Goal: Task Accomplishment & Management: Manage account settings

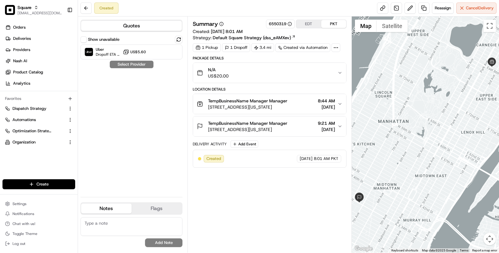
click at [231, 78] on div "N/A US$20.00" at bounding box center [267, 73] width 141 height 12
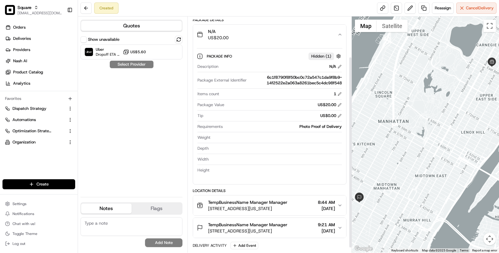
scroll to position [55, 0]
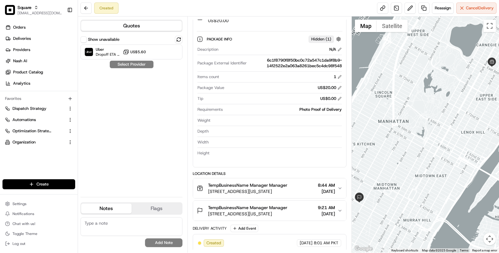
click at [257, 182] on span "TempBusinessName Manager Manager" at bounding box center [247, 185] width 79 height 6
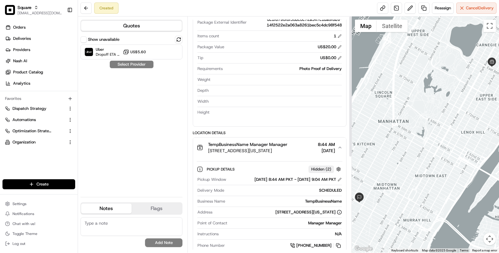
scroll to position [0, 0]
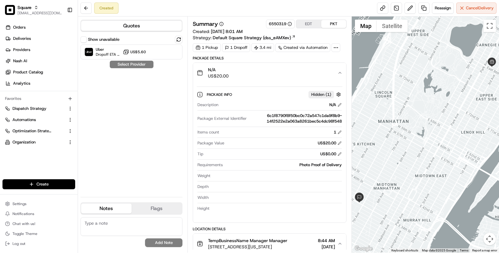
click at [333, 47] on icon at bounding box center [336, 48] width 6 height 6
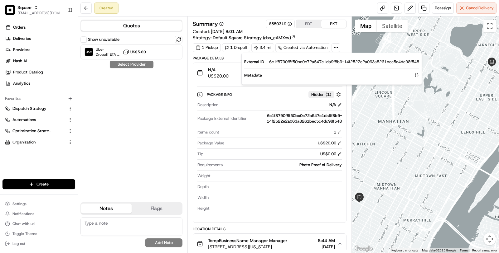
click at [267, 113] on div "6c1f8790f8f50bc0c72a547c1da9f8b9-14f2522e2a063a8261bec5c4dc98f548" at bounding box center [295, 118] width 93 height 11
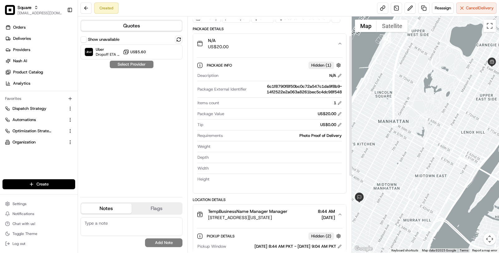
scroll to position [32, 0]
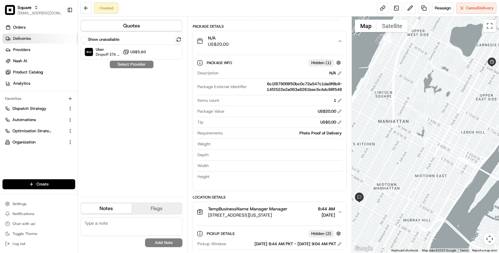
click at [47, 37] on link "Deliveries" at bounding box center [39, 39] width 75 height 10
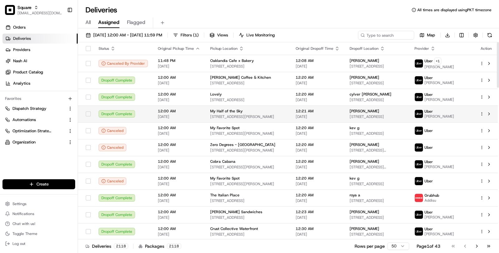
click at [238, 118] on span "121 W Wesley St, Wheaton, IL 60187, USA" at bounding box center [247, 116] width 75 height 5
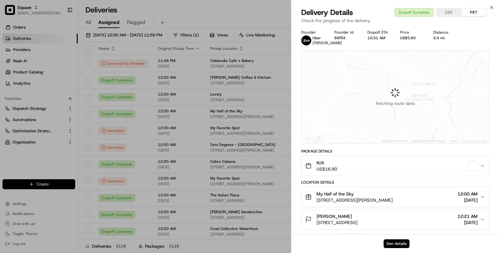
click at [390, 246] on button "See details" at bounding box center [396, 244] width 26 height 9
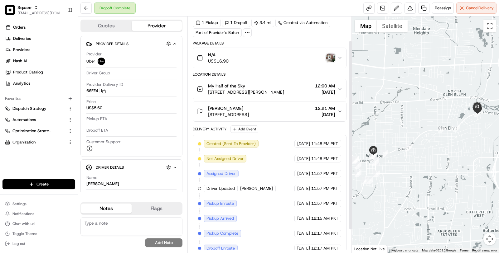
scroll to position [11, 0]
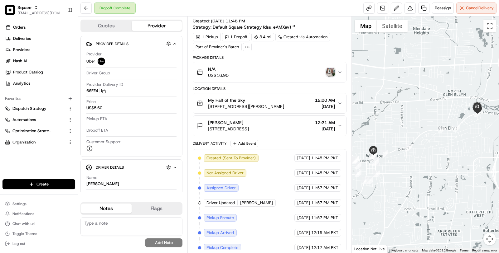
click at [248, 112] on button "My Half of the Sky 121 W Wesley St, Wheaton, IL 60187, USA 12:00 AM 08/16/2025" at bounding box center [269, 104] width 153 height 20
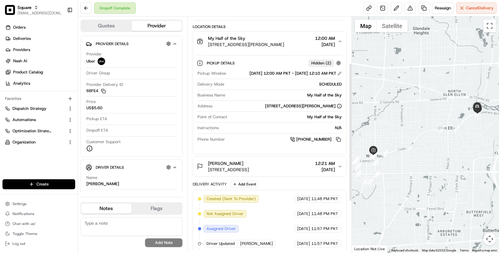
scroll to position [79, 0]
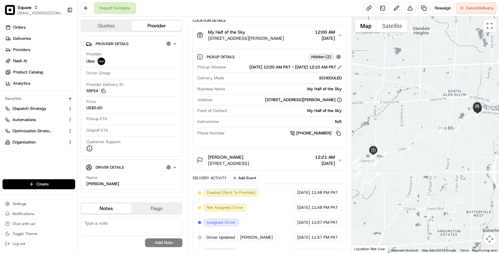
click at [292, 171] on button "Courtney Carapella 853 Crescent Blvd, Glen Ellyn, IL 60137, USA 12:21 AM 08/16/…" at bounding box center [269, 161] width 153 height 20
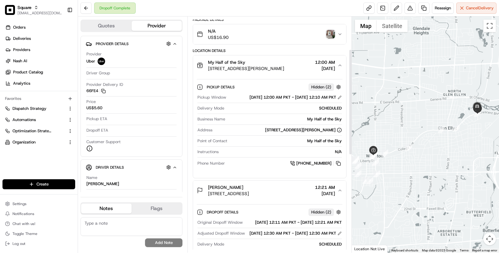
scroll to position [0, 0]
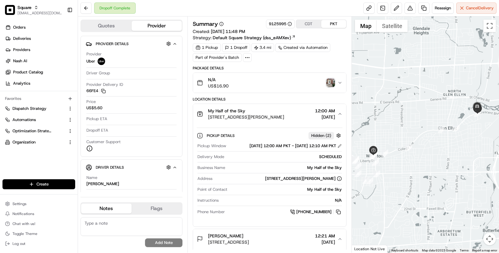
click at [296, 89] on button "N/A US$16.90" at bounding box center [269, 83] width 153 height 20
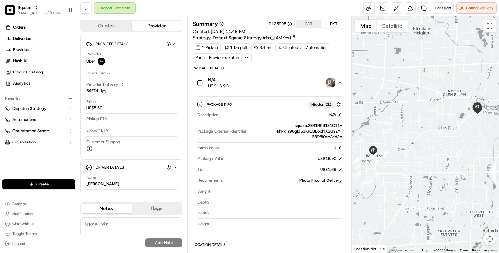
click at [248, 56] on icon at bounding box center [247, 58] width 6 height 6
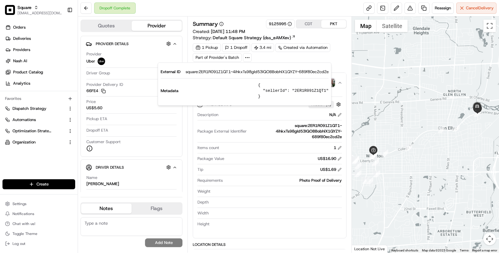
click at [289, 143] on div "Description N/A Package External Identifier square:2ER1R091Z1QT1-4ihkxTs98gId53…" at bounding box center [270, 170] width 146 height 120
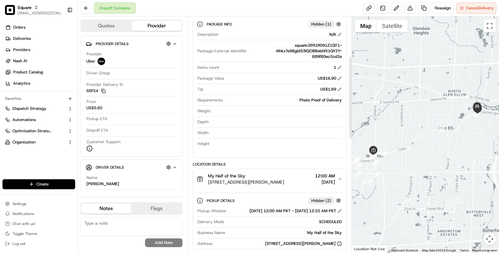
scroll to position [113, 0]
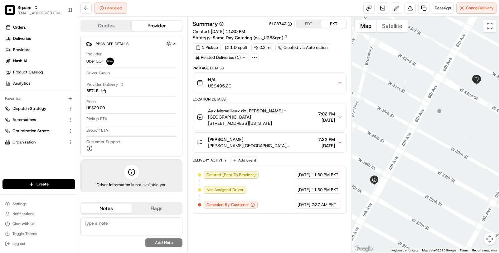
drag, startPoint x: 293, startPoint y: 115, endPoint x: 208, endPoint y: 111, distance: 85.2
click at [208, 111] on div "Aux Merveilleux de Fred - Midtown 1001 6th Ave, New York, NY 10018, USA 7:02 PM…" at bounding box center [267, 117] width 141 height 19
copy div "Aux Merveilleux de Fred - Midtown 1001 6th Ave, New York, NY 10018, USA"
click at [281, 120] on span "1001 6th Ave, New York, NY 10018, USA" at bounding box center [262, 123] width 108 height 6
drag, startPoint x: 293, startPoint y: 116, endPoint x: 208, endPoint y: 111, distance: 85.9
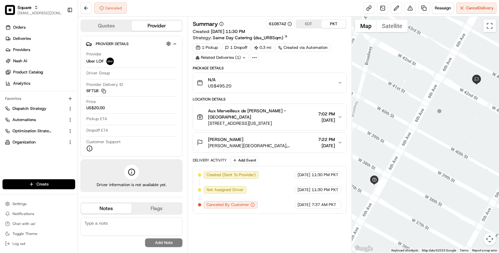
click at [208, 111] on div "Aux Merveilleux de Fred - Midtown 1001 6th Ave, New York, NY 10018, USA 7:02 PM…" at bounding box center [267, 117] width 141 height 19
copy div "Aux Merveilleux de Fred - Midtown 1001 6th Ave, New York, NY 10018, USA"
click at [37, 35] on link "Deliveries" at bounding box center [39, 39] width 75 height 10
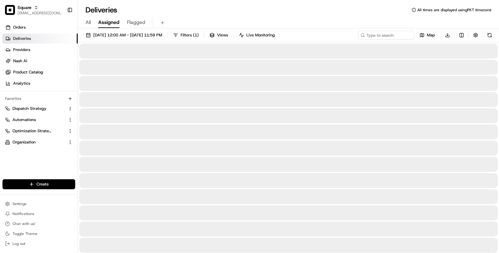
click at [89, 22] on span "All" at bounding box center [87, 22] width 5 height 7
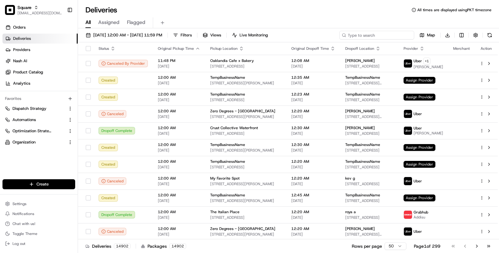
click at [375, 34] on input at bounding box center [376, 35] width 75 height 9
paste input "498 7th Ave, New York, NY 10018, USA"
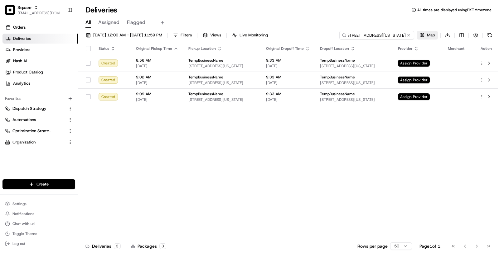
drag, startPoint x: 357, startPoint y: 35, endPoint x: 437, endPoint y: 35, distance: 80.7
click at [437, 35] on div "498 7th Ave, New York, NY 10018, USA Map Download" at bounding box center [416, 35] width 155 height 9
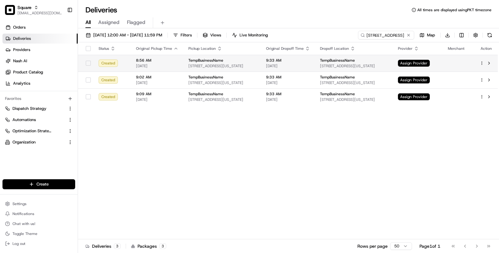
click at [256, 66] on span "[STREET_ADDRESS][US_STATE]" at bounding box center [222, 66] width 68 height 5
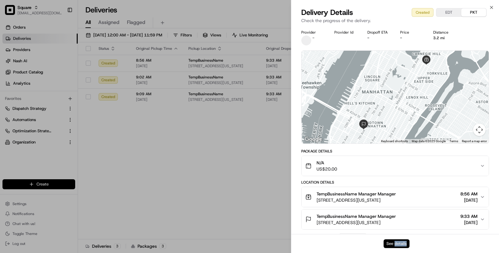
click at [393, 242] on button "See details" at bounding box center [396, 244] width 26 height 9
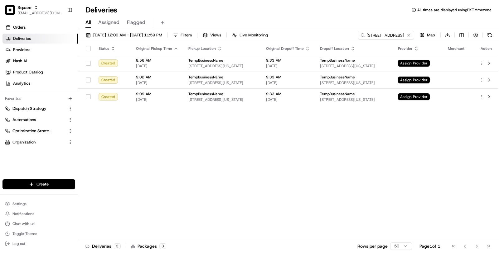
click at [466, 35] on div "498 7th Ave Map Download" at bounding box center [426, 35] width 136 height 9
click at [462, 35] on html "Square masood@usenash.com Toggle Sidebar Orders Deliveries Providers Nash AI Pr…" at bounding box center [249, 126] width 499 height 253
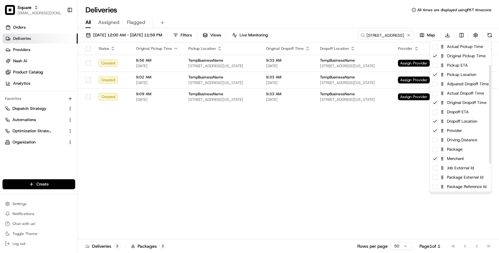
scroll to position [36, 0]
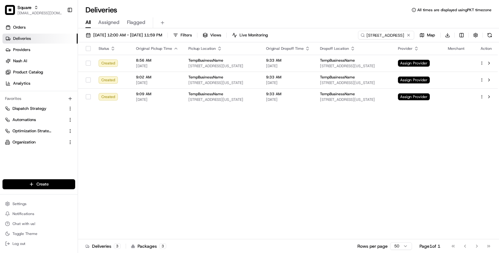
click at [342, 172] on html "Square masood@usenash.com Toggle Sidebar Orders Deliveries Providers Nash AI Pr…" at bounding box center [249, 126] width 499 height 253
click at [459, 36] on html "Square masood@usenash.com Toggle Sidebar Orders Deliveries Providers Nash AI Pr…" at bounding box center [249, 126] width 499 height 253
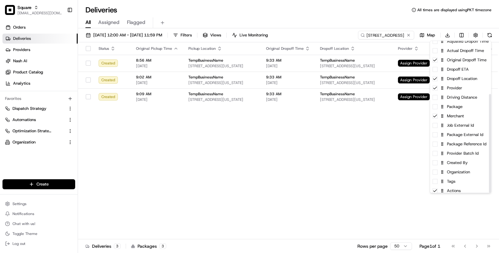
scroll to position [82, 0]
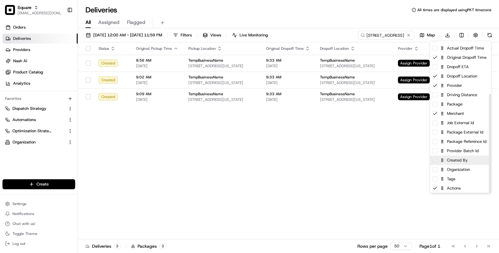
click at [458, 161] on div "Created By" at bounding box center [460, 160] width 61 height 9
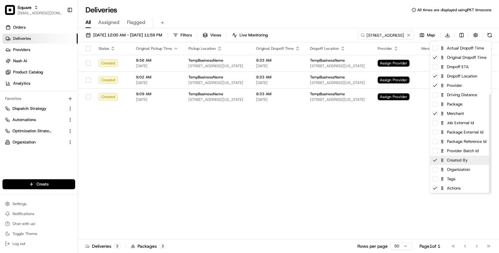
click at [458, 161] on div "Created By" at bounding box center [460, 160] width 61 height 9
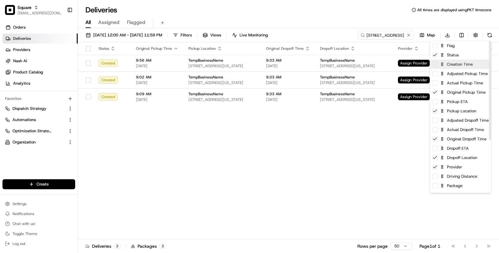
click at [459, 63] on div "Creation Time" at bounding box center [460, 64] width 61 height 9
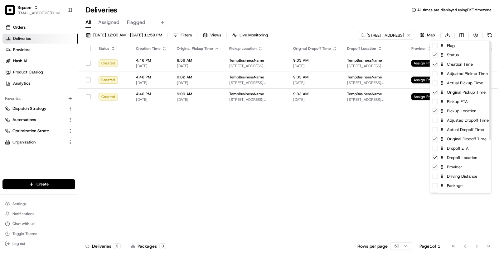
click at [363, 150] on html "Square masood@usenash.com Toggle Sidebar Orders Deliveries Providers Nash AI Pr…" at bounding box center [249, 126] width 499 height 253
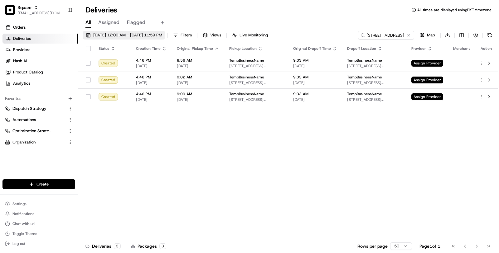
click at [162, 34] on span "[DATE] 12:00 AM - [DATE] 11:59 PM" at bounding box center [127, 35] width 69 height 6
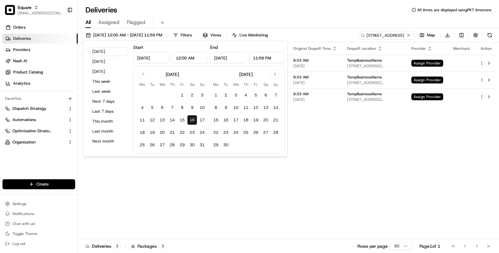
click at [353, 160] on div "Status Creation Time Original Pickup Time Pickup Location Original Dropoff Time…" at bounding box center [288, 140] width 420 height 197
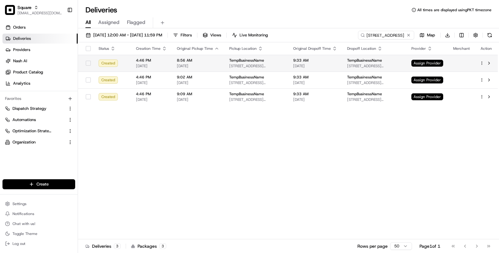
click at [269, 67] on span "[STREET_ADDRESS][US_STATE]" at bounding box center [256, 66] width 54 height 5
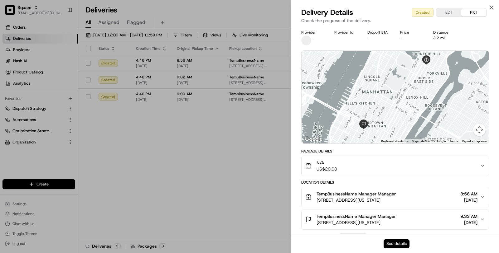
click at [390, 240] on button "See details" at bounding box center [396, 244] width 26 height 9
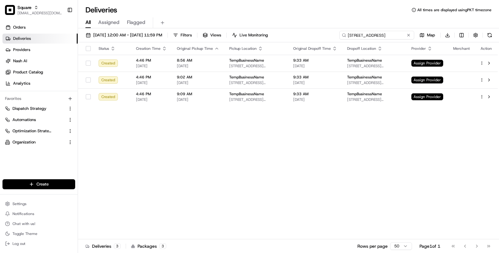
click at [392, 34] on input "498 7th Ave" at bounding box center [376, 35] width 75 height 9
type input "498 7th"
click at [154, 63] on div "4:46 PM 05/21/2024" at bounding box center [151, 63] width 31 height 11
click at [155, 38] on button "[DATE] 12:00 AM - [DATE] 11:59 PM" at bounding box center [124, 35] width 82 height 9
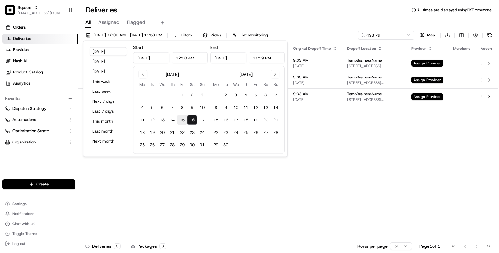
click at [186, 121] on button "15" at bounding box center [182, 120] width 10 height 10
type input "Aug 15, 2025"
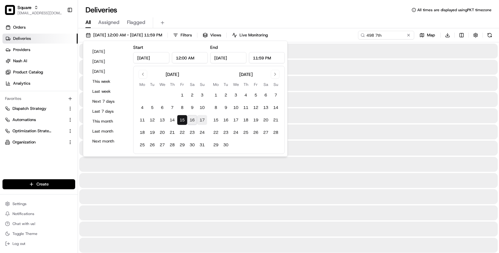
click at [200, 121] on button "17" at bounding box center [202, 120] width 10 height 10
type input "Aug 17, 2025"
click at [195, 164] on div at bounding box center [288, 164] width 418 height 15
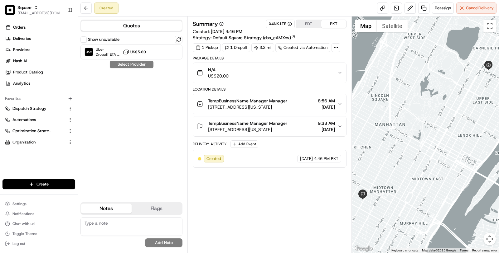
click at [338, 49] on div at bounding box center [335, 47] width 9 height 9
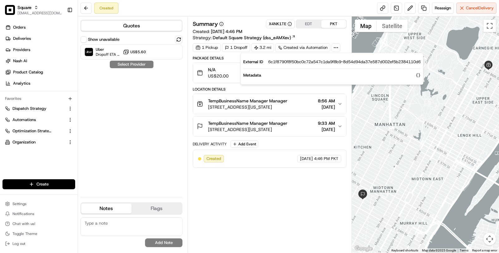
click at [275, 197] on div "Summary X4NK1TE EDT PKT Created: 05/21/2024 4:46 PM Strategy: Default Square St…" at bounding box center [270, 135] width 154 height 230
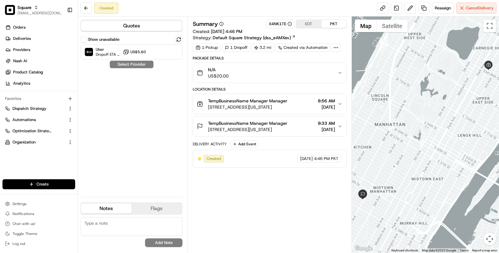
click at [328, 74] on div "N/A US$20.00" at bounding box center [267, 73] width 141 height 12
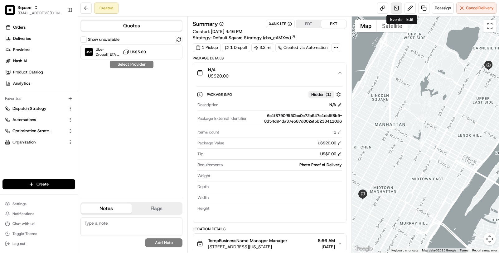
click at [397, 9] on link at bounding box center [396, 7] width 11 height 11
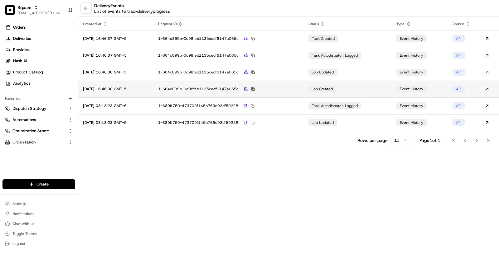
click at [256, 90] on button at bounding box center [253, 89] width 6 height 6
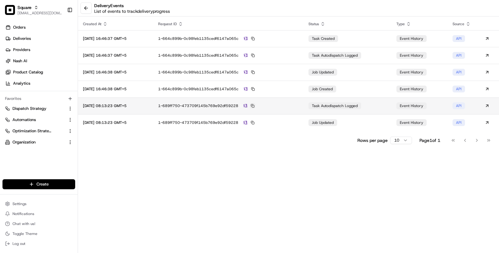
click at [255, 107] on button at bounding box center [253, 106] width 6 height 6
click at [87, 8] on button at bounding box center [85, 7] width 11 height 11
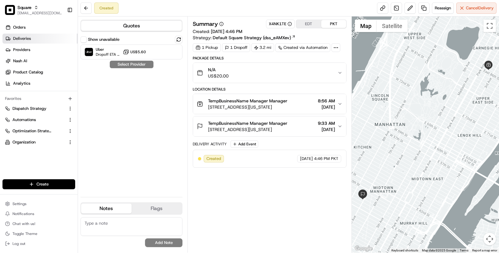
click at [43, 42] on link "Deliveries" at bounding box center [39, 39] width 75 height 10
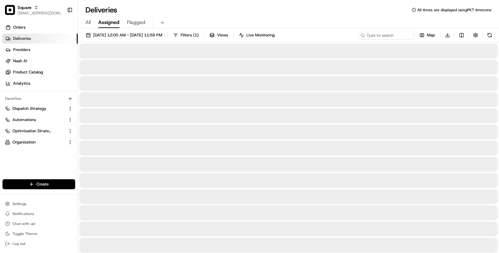
click at [81, 24] on div "All Assigned Flagged" at bounding box center [288, 22] width 421 height 11
click at [82, 24] on div "All Assigned Flagged" at bounding box center [288, 22] width 421 height 11
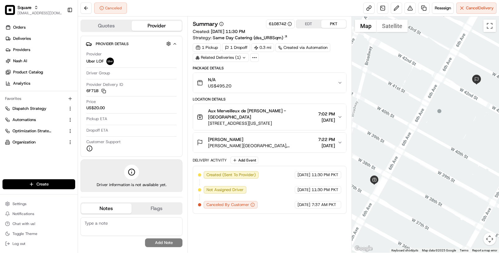
click at [276, 109] on span "Aux Merveilleux de [PERSON_NAME] - [GEOGRAPHIC_DATA]" at bounding box center [262, 114] width 108 height 12
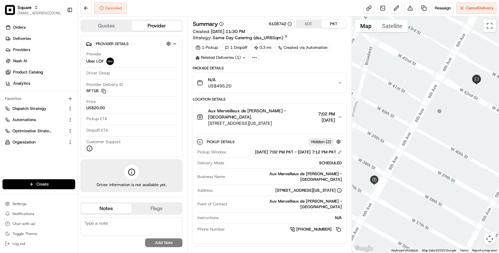
click at [254, 59] on icon at bounding box center [255, 58] width 6 height 6
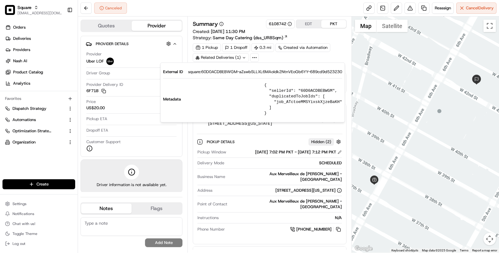
click at [309, 92] on pre "{ "sellerId": "60D0ACDBEBWGM", "duplicatedToJobIds": [ "job_ATctoeMMSYixskXjzeB…" at bounding box center [303, 100] width 78 height 34
copy pre "60D0ACDBEBWGM"
click at [171, 18] on div "Quotes Provider Provider Details Hidden ( 1 ) Provider Uber LOF Driver Group Pr…" at bounding box center [132, 135] width 109 height 237
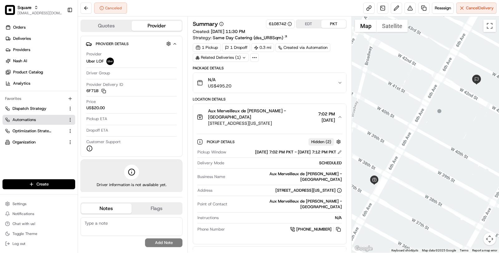
click at [41, 120] on link "Automations" at bounding box center [35, 120] width 60 height 6
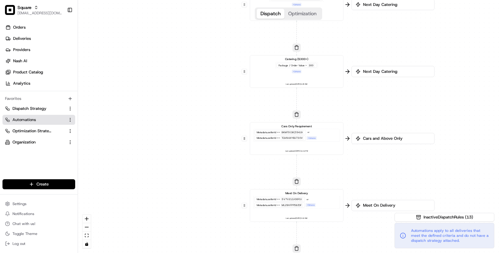
drag, startPoint x: 209, startPoint y: 140, endPoint x: 181, endPoint y: 245, distance: 109.1
click at [181, 248] on div "0 0 0 0 0 0 0 0 0 Order / Delivery Received Catering ($150+) Metadata .sellerId…" at bounding box center [288, 126] width 421 height 253
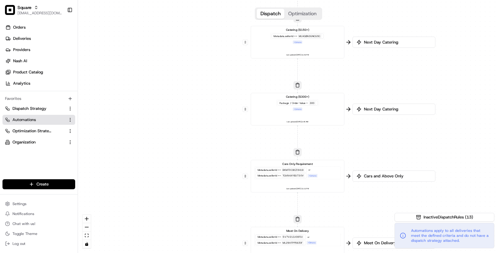
drag, startPoint x: 204, startPoint y: 118, endPoint x: 204, endPoint y: 156, distance: 38.4
click at [204, 156] on div "0 0 0 0 0 0 0 0 0 Order / Delivery Received Catering ($150+) Metadata .sellerId…" at bounding box center [288, 126] width 421 height 253
drag, startPoint x: 377, startPoint y: 78, endPoint x: 375, endPoint y: 42, distance: 35.3
click at [375, 43] on div "0 0 0 0 0 0 0 0 0 Order / Delivery Received Catering ($150+) Metadata .sellerId…" at bounding box center [288, 126] width 421 height 253
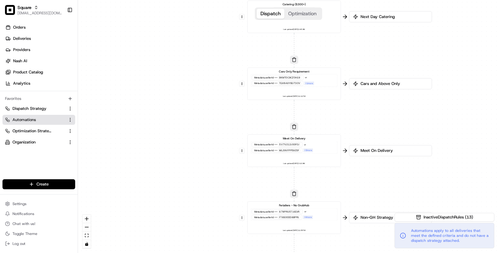
drag, startPoint x: 374, startPoint y: 166, endPoint x: 368, endPoint y: 52, distance: 113.9
click at [368, 52] on div "0 0 0 0 0 0 0 0 0 Order / Delivery Received Catering ($150+) Metadata .sellerId…" at bounding box center [288, 126] width 421 height 253
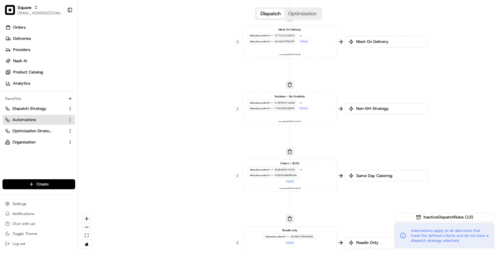
drag, startPoint x: 375, startPoint y: 114, endPoint x: 374, endPoint y: 51, distance: 62.7
click at [375, 51] on div "0 0 0 0 0 0 0 0 0 Order / Delivery Received Catering ($150+) Metadata .sellerId…" at bounding box center [288, 126] width 421 height 253
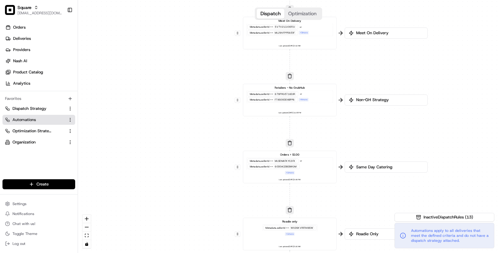
click at [286, 167] on div "60D0ACDBEBWGM" at bounding box center [286, 167] width 24 height 4
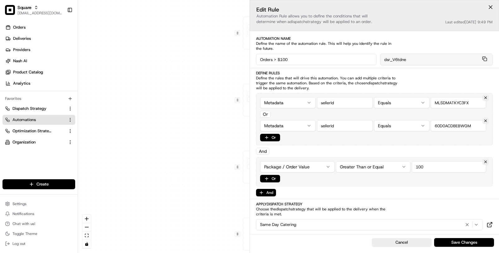
click at [49, 122] on link "Automations" at bounding box center [35, 120] width 60 height 6
click at [33, 107] on span "Dispatch Strategy" at bounding box center [29, 109] width 34 height 6
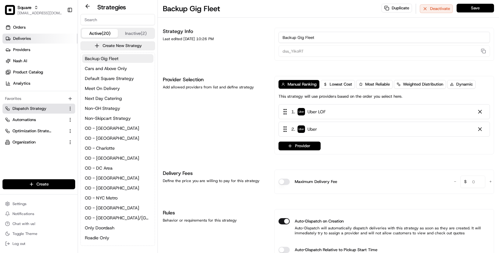
click at [39, 40] on link "Deliveries" at bounding box center [39, 39] width 75 height 10
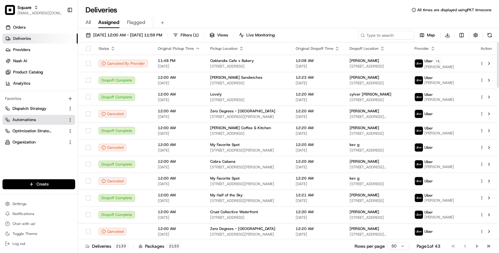
click at [32, 119] on span "Automations" at bounding box center [23, 120] width 23 height 6
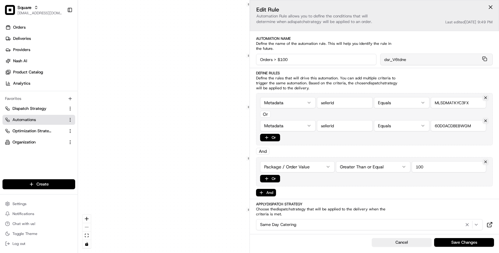
click at [32, 119] on span "Automations" at bounding box center [23, 120] width 23 height 6
click at [130, 120] on div "0 0 0 0 0 0 0 0 0 Order / Delivery Received Catering ($150+) Metadata .sellerId…" at bounding box center [288, 126] width 421 height 253
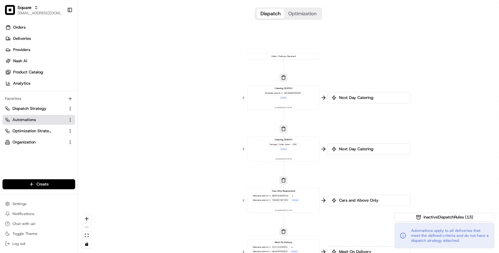
drag, startPoint x: 220, startPoint y: 75, endPoint x: 214, endPoint y: 220, distance: 144.7
click at [215, 220] on div "0 0 0 0 0 0 0 0 0 Order / Delivery Received Catering ($150+) Metadata .sellerId…" at bounding box center [288, 126] width 421 height 253
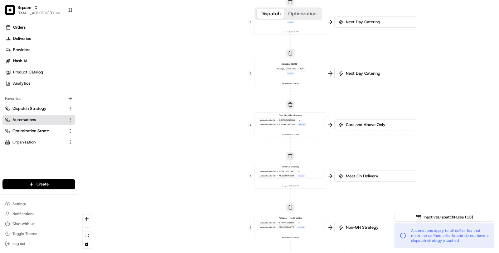
drag, startPoint x: 234, startPoint y: 139, endPoint x: 242, endPoint y: 64, distance: 76.1
click at [242, 64] on div "0 0 0 0 0 0 0 0 0 Order / Delivery Received Catering ($150+) Metadata .sellerId…" at bounding box center [288, 126] width 421 height 253
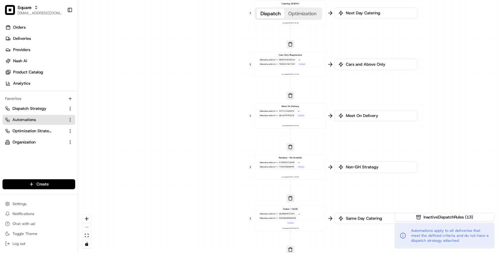
drag, startPoint x: 225, startPoint y: 123, endPoint x: 225, endPoint y: 57, distance: 65.8
click at [225, 57] on div "0 0 0 0 0 0 0 0 0 Order / Delivery Received Catering ($150+) Metadata .sellerId…" at bounding box center [288, 126] width 421 height 253
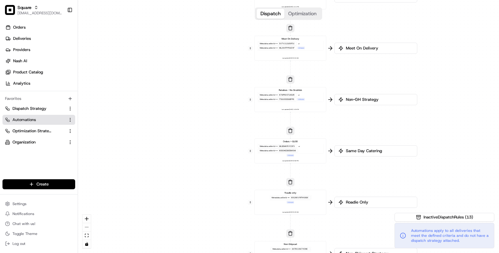
drag, startPoint x: 224, startPoint y: 152, endPoint x: 224, endPoint y: 88, distance: 63.9
click at [224, 88] on div "0 0 0 0 0 0 0 0 0 Order / Delivery Received Catering ($150+) Metadata .sellerId…" at bounding box center [288, 126] width 421 height 253
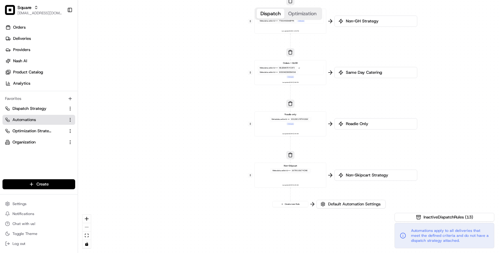
drag, startPoint x: 225, startPoint y: 114, endPoint x: 225, endPoint y: 37, distance: 77.0
click at [225, 37] on div "0 0 0 0 0 0 0 0 0 Order / Delivery Received Catering ($150+) Metadata .sellerId…" at bounding box center [288, 126] width 421 height 253
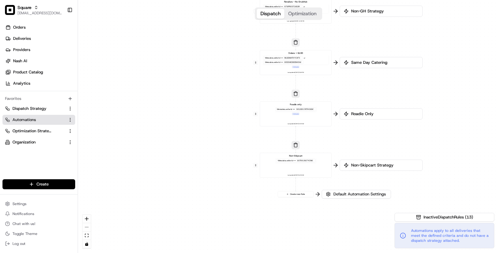
drag, startPoint x: 234, startPoint y: 86, endPoint x: 240, endPoint y: 77, distance: 10.6
click at [240, 77] on div "0 0 0 0 0 0 0 0 0 Order / Delivery Received Catering ($150+) Metadata .sellerId…" at bounding box center [288, 126] width 421 height 253
click at [333, 194] on span "Default Automation Settings" at bounding box center [359, 196] width 55 height 6
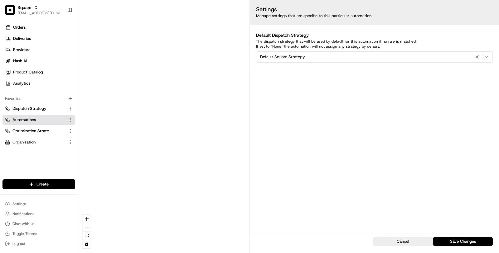
click at [203, 114] on div "0 0 0 0 0 0 0 0 0 Order / Delivery Received Catering ($150+) Metadata .sellerId…" at bounding box center [288, 126] width 421 height 253
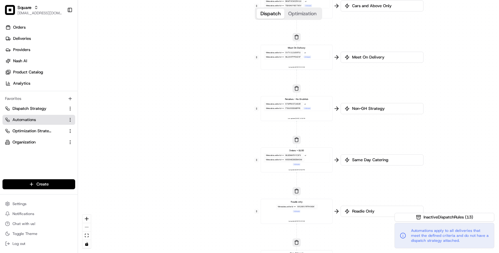
drag, startPoint x: 235, startPoint y: 128, endPoint x: 235, endPoint y: 224, distance: 96.6
click at [235, 225] on div "0 0 0 0 0 0 0 0 0 Order / Delivery Received Catering ($150+) Metadata .sellerId…" at bounding box center [288, 126] width 421 height 253
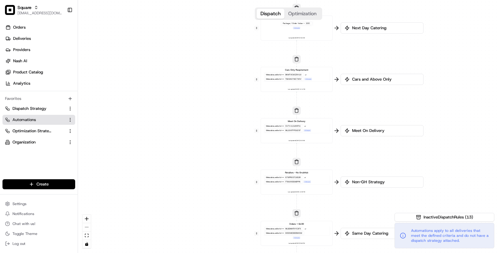
drag, startPoint x: 236, startPoint y: 124, endPoint x: 237, endPoint y: 224, distance: 100.1
click at [237, 225] on div "0 0 0 0 0 0 0 0 0 Order / Delivery Received Catering ($150+) Metadata .sellerId…" at bounding box center [288, 126] width 421 height 253
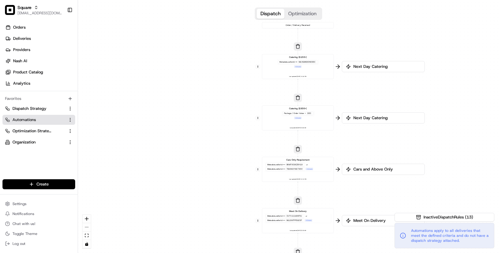
drag, startPoint x: 227, startPoint y: 130, endPoint x: 226, endPoint y: 195, distance: 65.2
click at [226, 195] on div "0 0 0 0 0 0 0 0 0 Order / Delivery Received Catering ($150+) Metadata .sellerId…" at bounding box center [288, 126] width 421 height 253
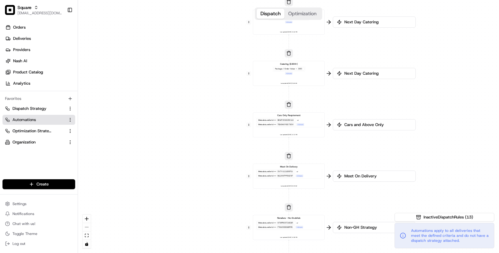
drag, startPoint x: 228, startPoint y: 208, endPoint x: 220, endPoint y: 161, distance: 47.3
click at [220, 161] on div "0 0 0 0 0 0 0 0 0 Order / Delivery Received Catering ($150+) Metadata .sellerId…" at bounding box center [288, 126] width 421 height 253
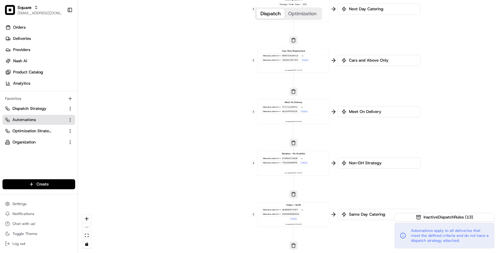
drag, startPoint x: 351, startPoint y: 150, endPoint x: 357, endPoint y: 84, distance: 66.3
click at [357, 84] on div "0 0 0 0 0 0 0 0 0 Order / Delivery Received Catering ($150+) Metadata .sellerId…" at bounding box center [288, 126] width 421 height 253
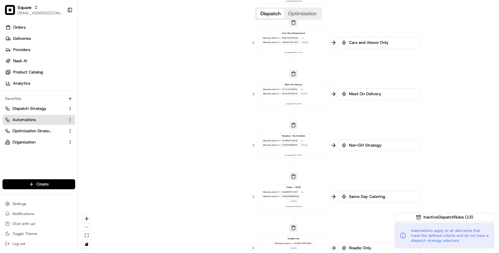
drag, startPoint x: 353, startPoint y: 141, endPoint x: 353, endPoint y: 68, distance: 73.3
click at [353, 68] on div "0 0 0 0 0 0 0 0 0 Order / Delivery Received Catering ($150+) Metadata .sellerId…" at bounding box center [288, 126] width 421 height 253
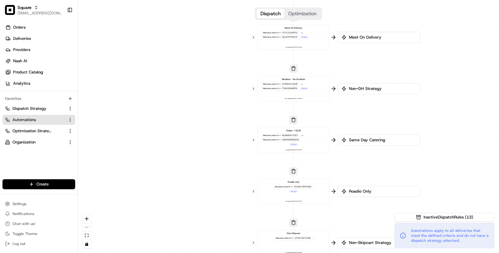
click at [306, 134] on div "Metadata .sellerId == MLSDMATKYC3FX or Metadata .sellerId == 60D0ACDBEBWGM" at bounding box center [293, 138] width 66 height 10
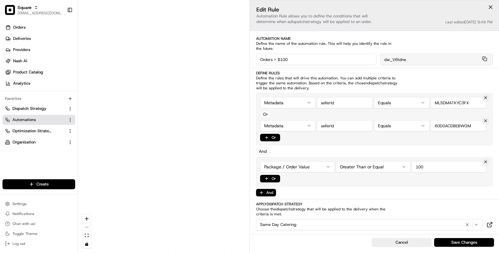
click at [193, 120] on div "0 0 0 0 0 0 0 0 0 Order / Delivery Received Catering ($150+) Metadata .sellerId…" at bounding box center [288, 126] width 421 height 253
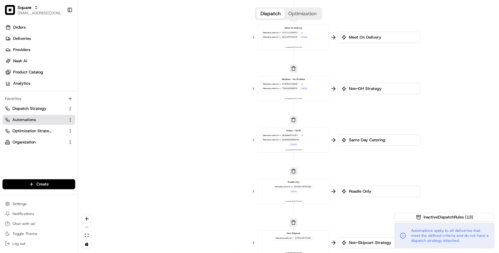
click at [314, 137] on div "Metadata .sellerId == MLSDMATKYC3FX or Metadata .sellerId == 60D0ACDBEBWGM" at bounding box center [293, 138] width 66 height 10
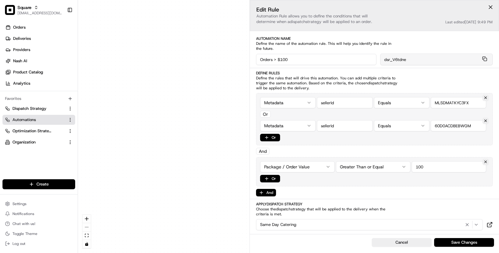
click at [312, 72] on label "Define Rules" at bounding box center [374, 73] width 237 height 5
click at [207, 156] on div "0 0 0 0 0 0 0 0 0 Order / Delivery Received Catering ($150+) Metadata .sellerId…" at bounding box center [288, 126] width 421 height 253
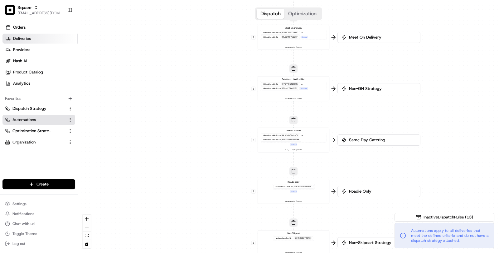
click at [31, 39] on span "Deliveries" at bounding box center [22, 39] width 18 height 6
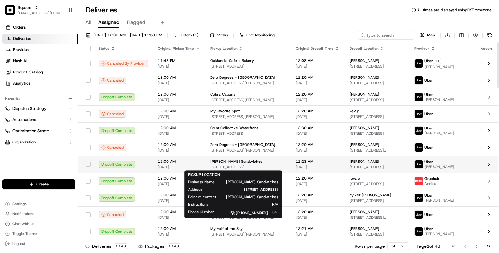
click at [223, 162] on span "[PERSON_NAME] Sandwiches" at bounding box center [236, 161] width 52 height 5
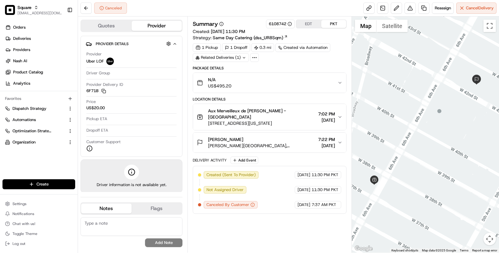
drag, startPoint x: 293, startPoint y: 115, endPoint x: 207, endPoint y: 101, distance: 87.1
click at [207, 101] on div "Location Details Aux Merveilleux de Fred - Midtown 1001 6th Ave, New York, NY 1…" at bounding box center [270, 125] width 154 height 56
copy div "Aux Merveilleux de Fred - Midtown 1001 6th Ave, New York, NY 10018, USA"
click at [33, 43] on link "Deliveries" at bounding box center [39, 39] width 75 height 10
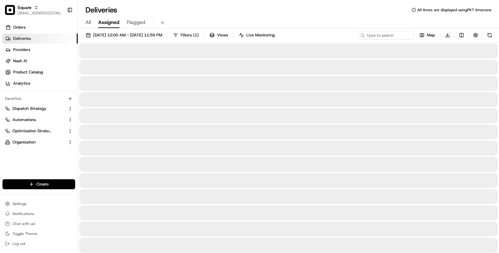
click at [84, 20] on div "All Assigned Flagged" at bounding box center [288, 22] width 421 height 11
click at [85, 21] on div "All Assigned Flagged" at bounding box center [288, 22] width 421 height 11
click at [86, 22] on span "All" at bounding box center [87, 22] width 5 height 7
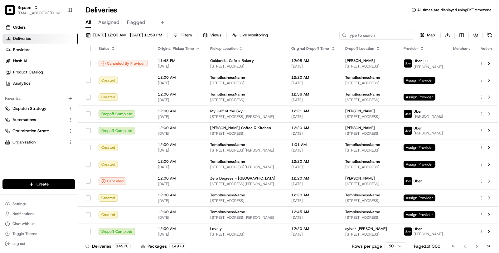
click at [371, 32] on input at bounding box center [376, 35] width 75 height 9
paste input "36 W 40th St, New York, NY 10018, United States"
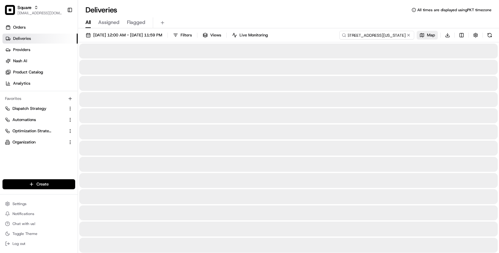
drag, startPoint x: 359, startPoint y: 35, endPoint x: 423, endPoint y: 35, distance: 63.6
click at [423, 35] on div "36 W 40th St, New York, NY 10018, United States Map Download" at bounding box center [416, 35] width 155 height 9
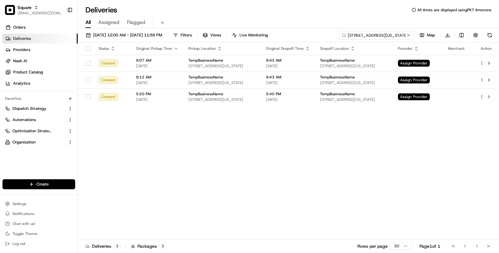
drag, startPoint x: 373, startPoint y: 37, endPoint x: 401, endPoint y: 37, distance: 27.1
click at [401, 37] on input "36 W 40th St, New York" at bounding box center [376, 35] width 75 height 9
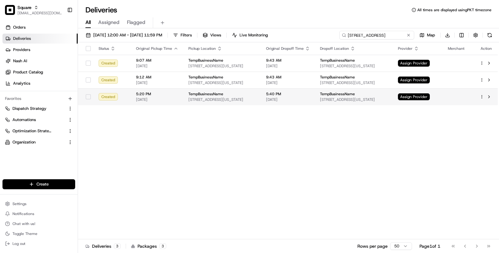
type input "36 W 40th St"
click at [256, 100] on span "[STREET_ADDRESS][US_STATE]" at bounding box center [222, 99] width 68 height 5
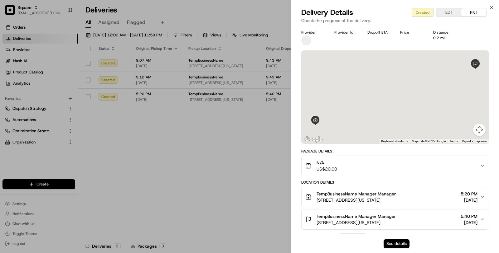
click at [394, 246] on button "See details" at bounding box center [396, 244] width 26 height 9
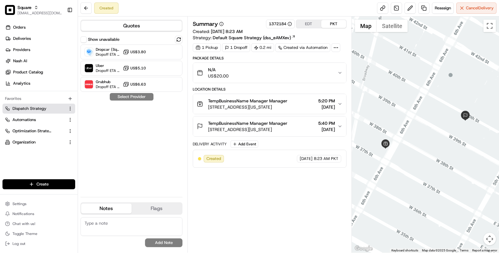
click at [30, 110] on span "Dispatch Strategy" at bounding box center [29, 109] width 34 height 6
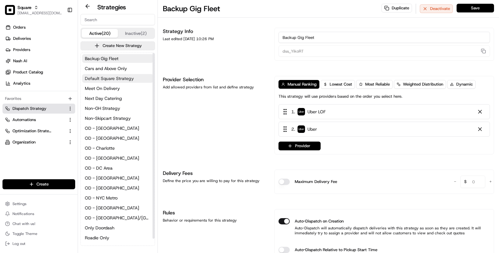
click at [117, 80] on span "Default Square Strategy" at bounding box center [109, 78] width 49 height 6
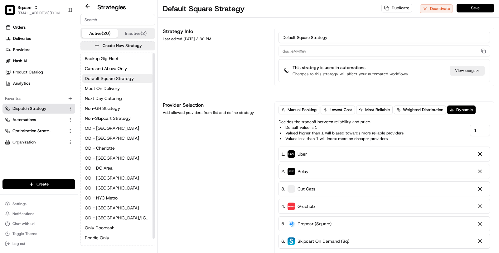
click at [117, 80] on span "Default Square Strategy" at bounding box center [109, 78] width 49 height 6
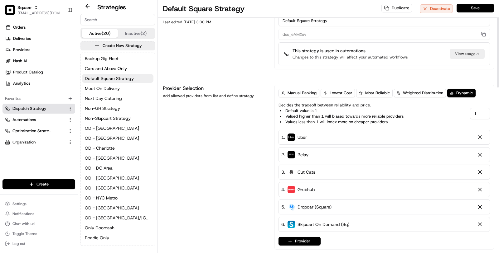
scroll to position [14, 0]
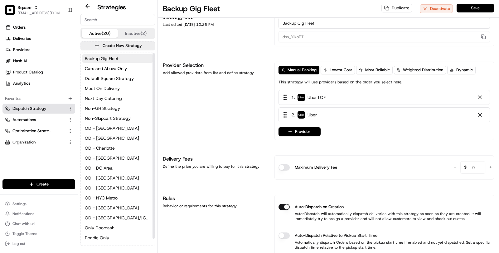
click at [121, 84] on link "Meet On Delivery" at bounding box center [117, 88] width 71 height 9
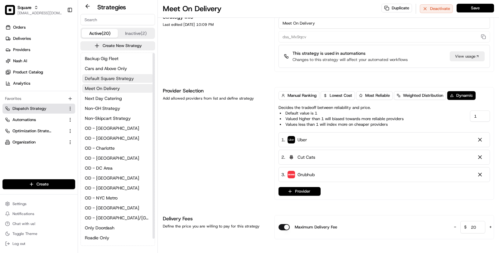
click at [121, 79] on span "Default Square Strategy" at bounding box center [109, 78] width 49 height 6
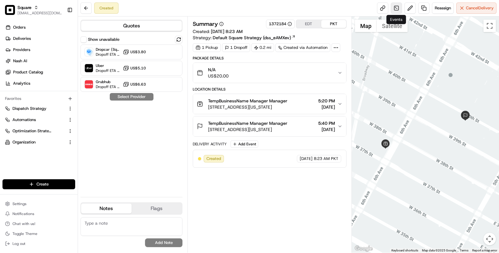
click at [393, 6] on link at bounding box center [396, 7] width 11 height 11
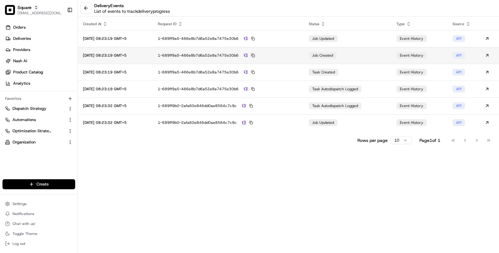
click at [256, 55] on button at bounding box center [253, 56] width 6 height 6
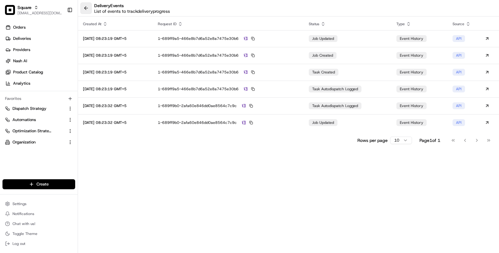
click at [87, 3] on button at bounding box center [85, 7] width 11 height 11
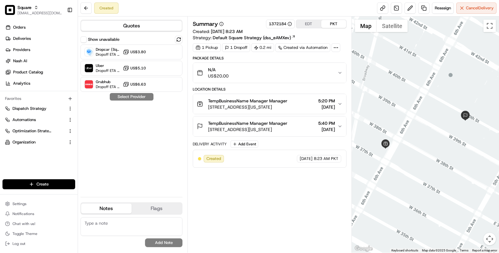
click at [269, 179] on div "Summary 1372184 EDT PKT Created: [DATE] 8:23 AM Strategy: Default Square Strate…" at bounding box center [270, 135] width 154 height 230
click at [46, 41] on link "Deliveries" at bounding box center [39, 39] width 75 height 10
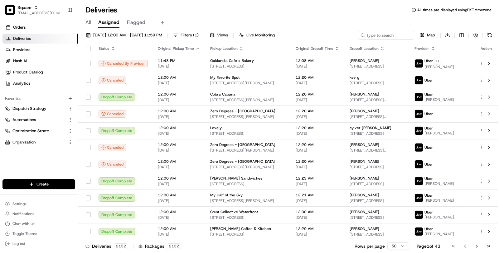
click at [92, 25] on div "All Assigned Flagged" at bounding box center [288, 22] width 421 height 11
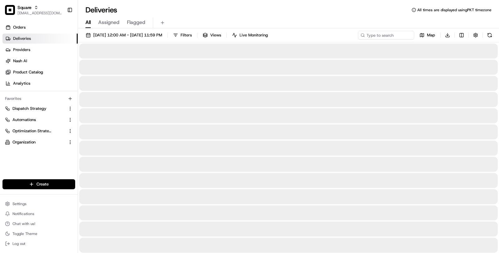
click at [88, 24] on span "All" at bounding box center [87, 22] width 5 height 7
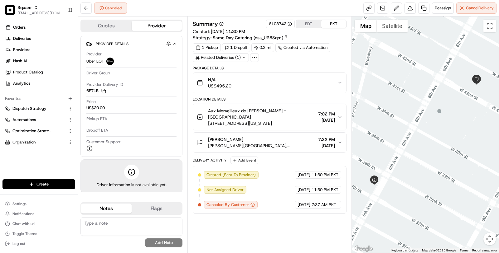
click at [253, 54] on div at bounding box center [254, 57] width 9 height 9
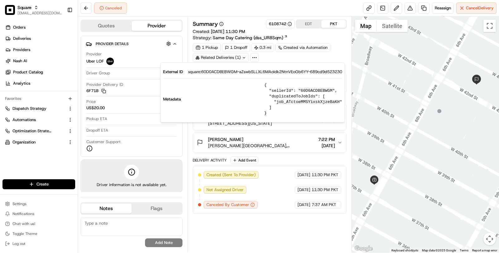
click at [310, 91] on pre "{ "sellerId": "60D0ACDBEBWGM", "duplicatedToJobIds": [ "job_ATctoeMMSYixskXjzeB…" at bounding box center [303, 100] width 78 height 34
copy pre "60D0ACDBEBWGM"
click at [278, 195] on div "Created (Sent To Provider) Uber LOF [DATE] 11:30 PM PKT Not Assigned Driver Ube…" at bounding box center [269, 189] width 143 height 37
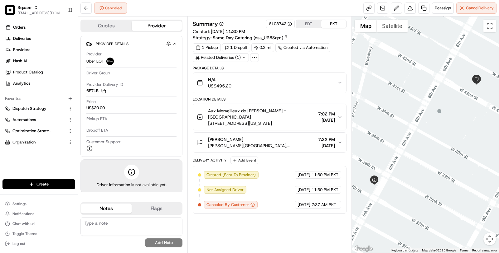
drag, startPoint x: 291, startPoint y: 116, endPoint x: 206, endPoint y: 105, distance: 85.8
click at [206, 105] on button "Aux Merveilleux de Fred - Midtown 1001 6th Ave, New York, NY 10018, USA 7:02 PM…" at bounding box center [269, 117] width 153 height 26
copy div "Aux Merveilleux de Fred - Midtown 1001 6th Ave, New York, NY 10018, USA"
click at [51, 38] on link "Deliveries" at bounding box center [39, 39] width 75 height 10
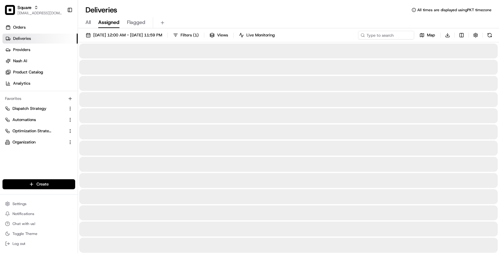
click at [90, 24] on span "All" at bounding box center [87, 22] width 5 height 7
click at [375, 33] on input at bounding box center [376, 35] width 75 height 9
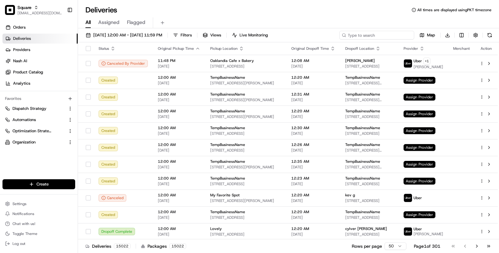
paste input "28 E 38th St, New York, NY 10016, USA"
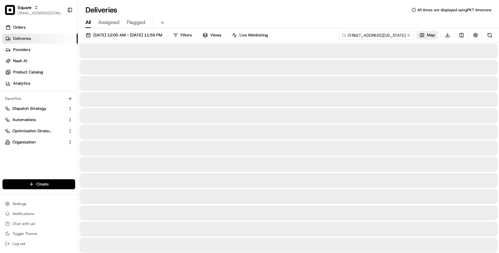
scroll to position [0, 17]
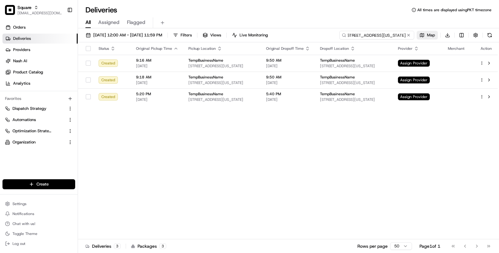
drag, startPoint x: 354, startPoint y: 36, endPoint x: 429, endPoint y: 34, distance: 74.2
click at [429, 34] on div "28 E 38th St, New York, NY 10016, USA Map Download" at bounding box center [416, 35] width 155 height 9
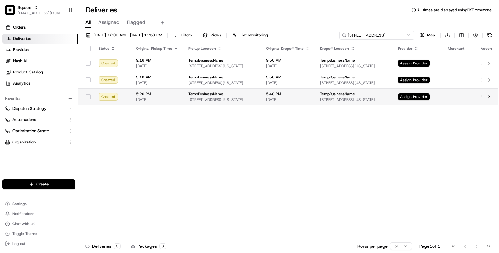
type input "28 E 38th St"
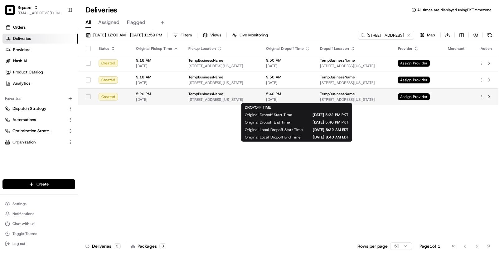
click at [298, 98] on span "[DATE]" at bounding box center [288, 99] width 44 height 5
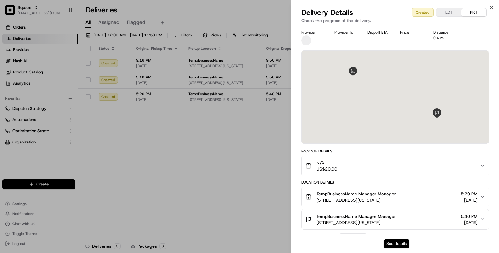
click at [394, 245] on button "See details" at bounding box center [396, 244] width 26 height 9
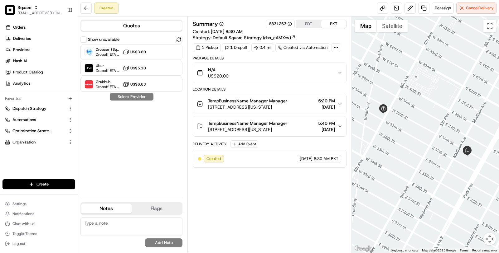
click at [336, 49] on icon at bounding box center [336, 48] width 6 height 6
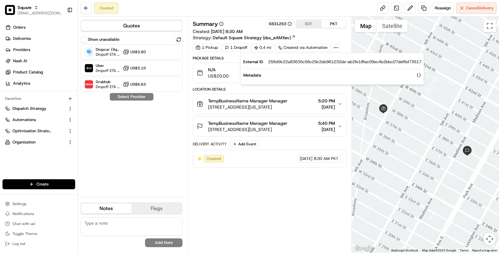
click at [241, 167] on div "Summary 6831263 EDT PKT Created: [DATE] 8:30 AM Strategy: Default Square Strate…" at bounding box center [270, 135] width 154 height 230
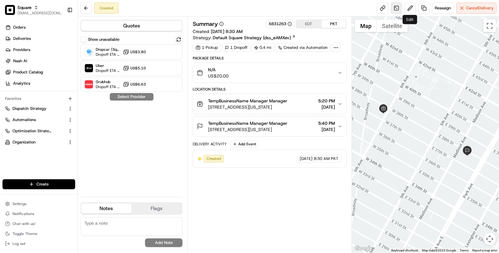
click at [399, 10] on link at bounding box center [396, 7] width 11 height 11
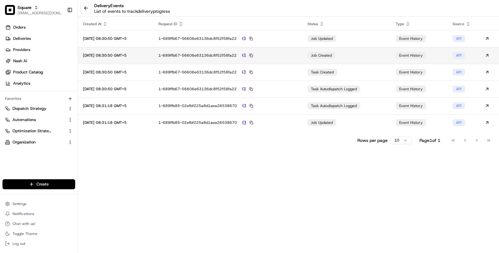
click at [254, 53] on button at bounding box center [251, 56] width 6 height 6
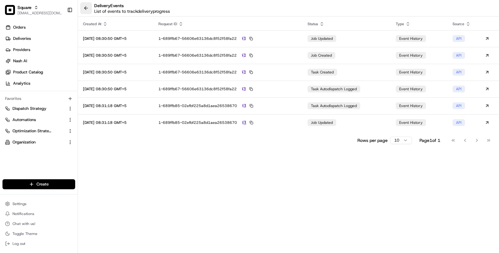
click at [86, 11] on button at bounding box center [85, 7] width 11 height 11
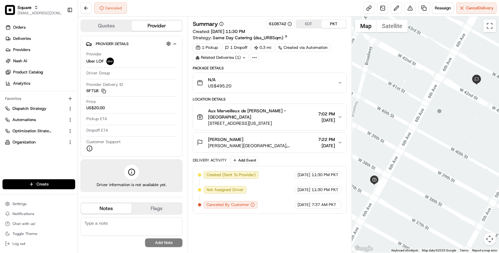
click at [256, 56] on icon at bounding box center [255, 58] width 6 height 6
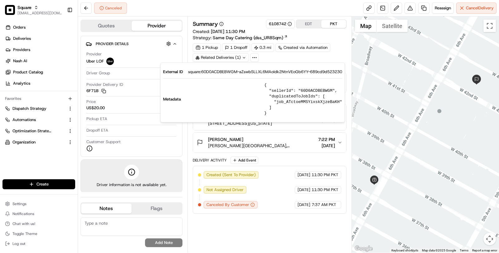
click at [310, 90] on pre "{ "sellerId": "60D0ACDBEBWGM", "duplicatedToJobIds": [ "job_ATctoeMMSYixskXjzeB…" at bounding box center [303, 100] width 78 height 34
click at [273, 171] on div "Created (Sent To Provider) Uber LOF [DATE] 11:30 PM PKT Not Assigned Driver Ube…" at bounding box center [269, 189] width 143 height 37
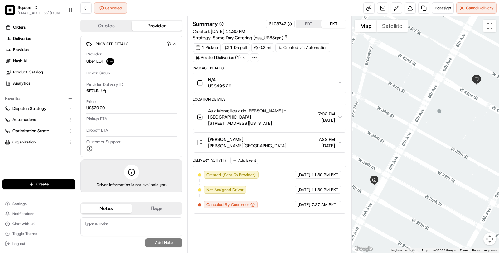
click at [220, 86] on span "US$495.20" at bounding box center [219, 86] width 23 height 6
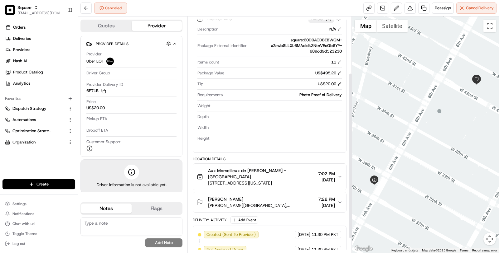
scroll to position [100, 0]
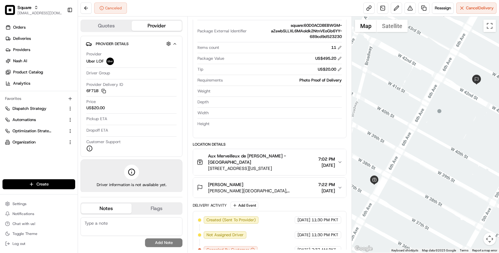
click at [246, 182] on div "[PERSON_NAME]" at bounding box center [262, 185] width 108 height 6
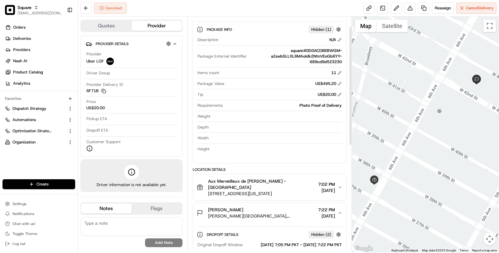
scroll to position [0, 0]
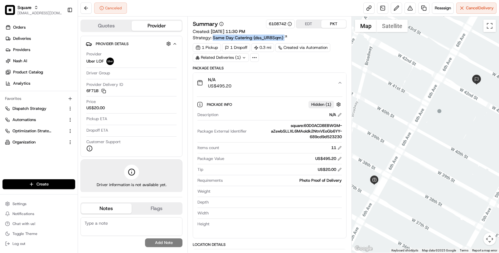
drag, startPoint x: 211, startPoint y: 40, endPoint x: 290, endPoint y: 41, distance: 78.6
click at [290, 41] on div "Summary 6108742 EDT PKT Created: [DATE] 11:30 PM Strategy: Same Day Catering (d…" at bounding box center [270, 41] width 154 height 42
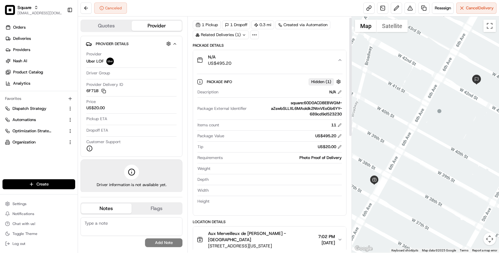
scroll to position [2, 0]
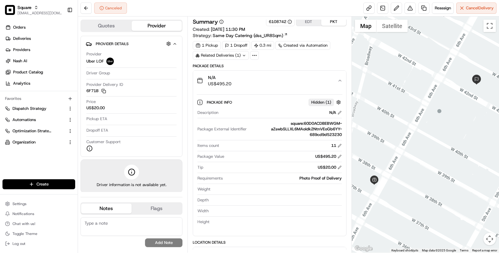
click at [256, 53] on icon at bounding box center [255, 56] width 6 height 6
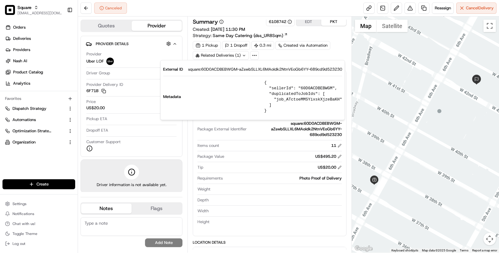
click at [320, 88] on pre "{ "sellerId": "60D0ACDBEBWGM", "duplicatedToJobIds": [ "job_ATctoeMMSYixskXjzeB…" at bounding box center [303, 97] width 78 height 34
click at [269, 161] on div "Description N/A Package External Identifier square:60D0ACDBEBWGM-aZswbSLLXL6MAo…" at bounding box center [270, 168] width 146 height 120
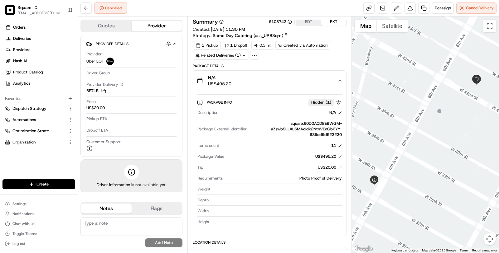
click at [255, 57] on icon at bounding box center [255, 56] width 6 height 6
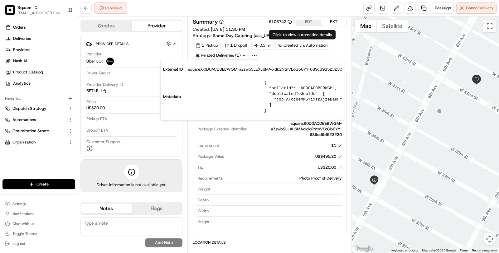
click at [292, 41] on div "Created via Automation" at bounding box center [302, 45] width 55 height 9
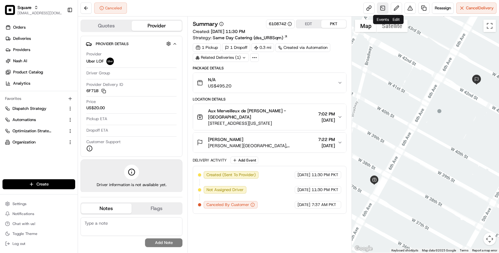
click at [384, 8] on link at bounding box center [382, 7] width 11 height 11
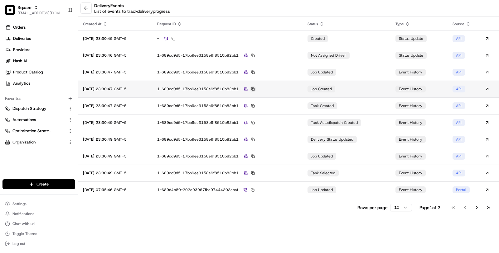
click at [256, 89] on button at bounding box center [253, 89] width 6 height 6
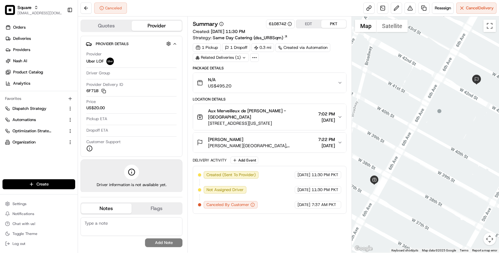
click at [256, 59] on icon at bounding box center [255, 58] width 6 height 6
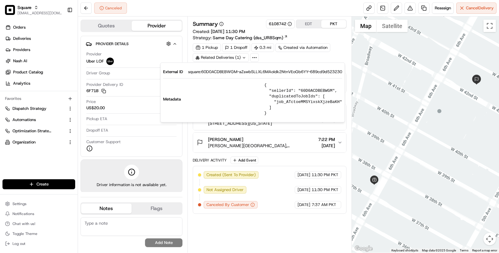
click at [320, 91] on pre "{ "sellerId": "60D0ACDBEBWGM", "duplicatedToJobIds": [ "job_ATctoeMMSYixskXjzeB…" at bounding box center [303, 100] width 78 height 34
copy pre "60D0ACDBEBWGM"
click at [269, 214] on div "Summary 6108742 EDT PKT Created: 08/13/2025 11:30 PM Strategy: Same Day Caterin…" at bounding box center [270, 135] width 154 height 230
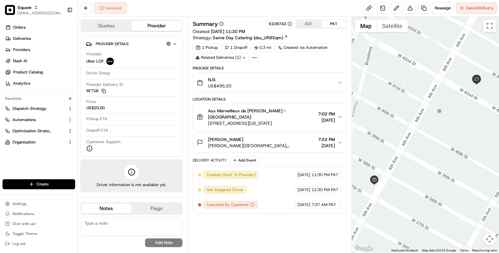
drag, startPoint x: 291, startPoint y: 115, endPoint x: 206, endPoint y: 108, distance: 85.1
click at [207, 108] on div "Aux Merveilleux de Fred - Midtown 1001 6th Ave, New York, NY 10018, USA" at bounding box center [256, 117] width 119 height 19
copy div "Aux Merveilleux de Fred - Midtown 1001 6th Ave, New York, NY 10018, USA"
click at [45, 41] on link "Deliveries" at bounding box center [39, 39] width 75 height 10
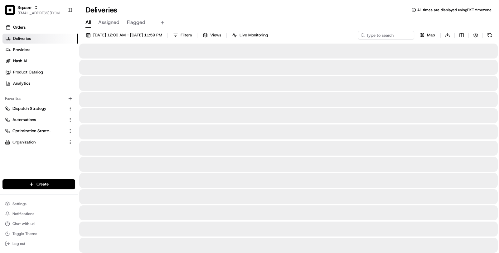
click at [87, 21] on span "All" at bounding box center [87, 22] width 5 height 7
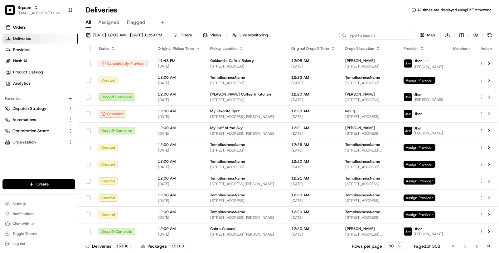
click at [383, 36] on input at bounding box center [376, 35] width 75 height 9
paste input "865 6th Ave, New York, NY 10001, United States"
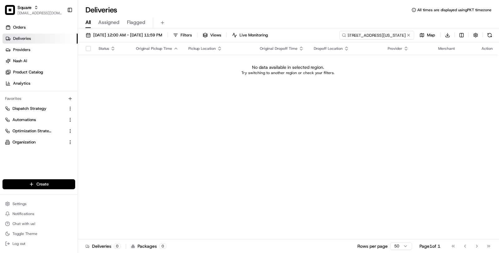
scroll to position [0, 34]
drag, startPoint x: 357, startPoint y: 35, endPoint x: 448, endPoint y: 41, distance: 91.2
click at [448, 41] on div "08/16/2025 12:00 AM - 08/16/2025 11:59 PM Filters Views Live Monitoring 865 6th…" at bounding box center [288, 37] width 421 height 12
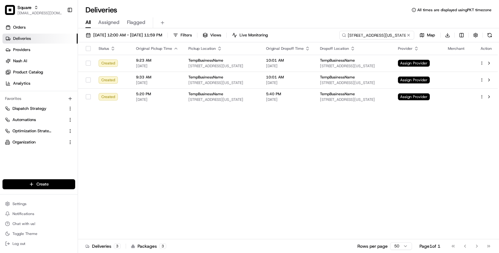
type input "865 6th Ave, New York"
click at [260, 138] on div "Status Original Pickup Time Pickup Location Original Dropoff Time Dropoff Locat…" at bounding box center [288, 140] width 420 height 197
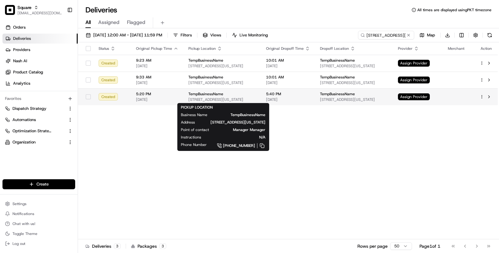
click at [256, 98] on span "1001 6th Ave, New York, NY 10018, USA" at bounding box center [222, 99] width 68 height 5
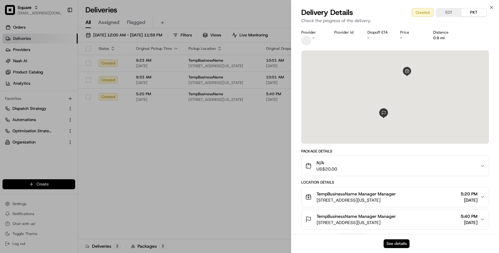
click at [406, 243] on button "See details" at bounding box center [396, 244] width 26 height 9
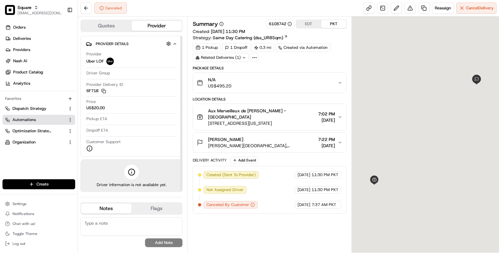
click at [25, 121] on span "Automations" at bounding box center [23, 120] width 23 height 6
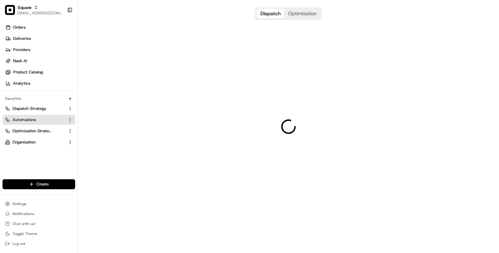
click at [25, 121] on span "Automations" at bounding box center [23, 120] width 23 height 6
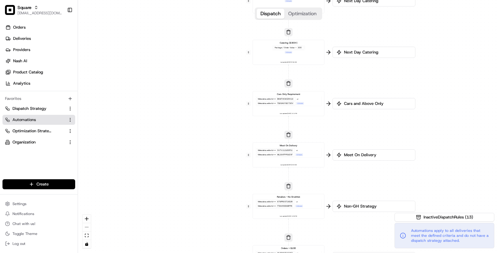
drag, startPoint x: 205, startPoint y: 93, endPoint x: 209, endPoint y: 185, distance: 93.0
click at [209, 185] on div "0 0 0 0 0 0 0 0 0 Order / Delivery Received Catering ($150+) Metadata .sellerId…" at bounding box center [288, 126] width 421 height 253
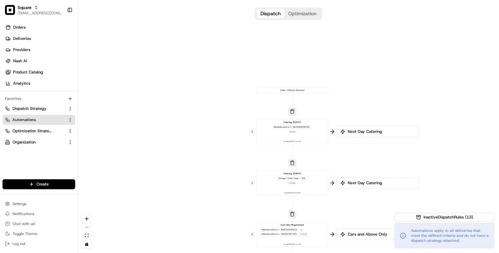
drag, startPoint x: 222, startPoint y: 85, endPoint x: 221, endPoint y: 170, distance: 85.1
click at [221, 171] on div "0 0 0 0 0 0 0 0 0 Order / Delivery Received Catering ($150+) Metadata .sellerId…" at bounding box center [288, 126] width 421 height 253
click at [305, 130] on div "Metadata .sellerId == MLHQSN3GNCG5C + 1 more" at bounding box center [292, 128] width 42 height 9
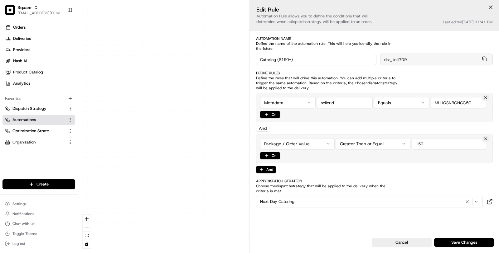
click at [194, 181] on div "0 0 0 0 0 0 0 0 0 Order / Delivery Received Catering ($150+) Metadata .sellerId…" at bounding box center [288, 126] width 421 height 253
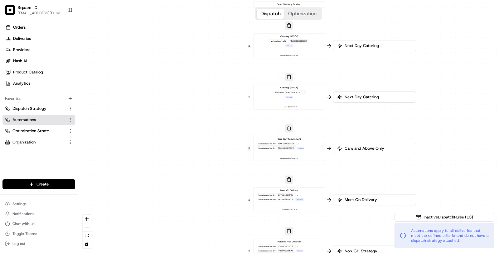
drag, startPoint x: 194, startPoint y: 181, endPoint x: 191, endPoint y: 91, distance: 90.1
click at [191, 91] on div "0 0 0 0 0 0 0 0 0 Order / Delivery Received Catering ($150+) Metadata .sellerId…" at bounding box center [288, 126] width 421 height 253
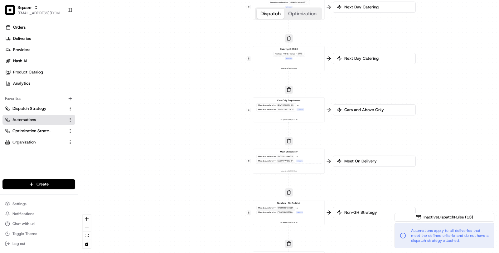
drag, startPoint x: 204, startPoint y: 153, endPoint x: 201, endPoint y: 62, distance: 90.7
click at [201, 62] on div "0 0 0 0 0 0 0 0 0 Order / Delivery Received Catering ($150+) Metadata .sellerId…" at bounding box center [288, 126] width 421 height 253
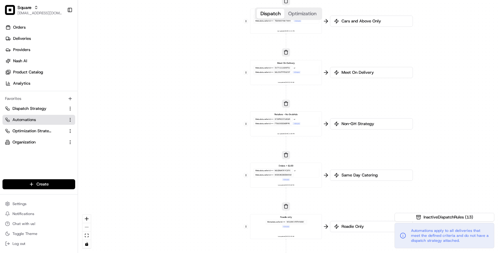
drag, startPoint x: 361, startPoint y: 195, endPoint x: 358, endPoint y: 109, distance: 85.1
click at [358, 109] on div "0 0 0 0 0 0 0 0 0 Order / Delivery Received Catering ($150+) Metadata .sellerId…" at bounding box center [288, 126] width 421 height 253
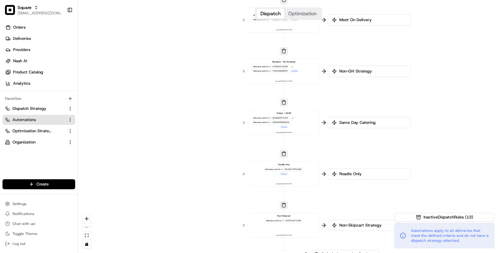
click at [303, 120] on div "Metadata .sellerId == MLSDMATKYC3FX or Metadata .sellerId == 60D0ACDBEBWGM" at bounding box center [284, 121] width 66 height 10
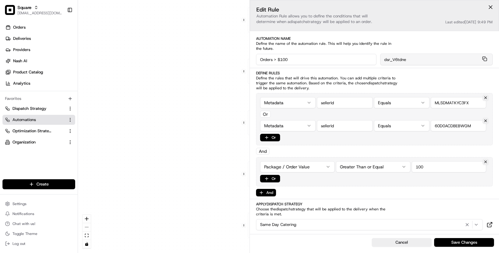
click at [165, 187] on div "0 0 0 0 0 0 0 0 0 Order / Delivery Received Catering ($150+) Metadata .sellerId…" at bounding box center [288, 126] width 421 height 253
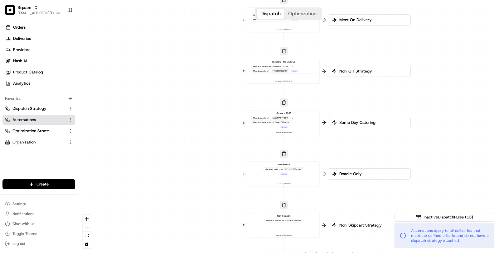
click at [175, 143] on div "0 0 0 0 0 0 0 0 0 Order / Delivery Received Catering ($150+) Metadata .sellerId…" at bounding box center [288, 126] width 421 height 253
click at [23, 43] on link "Deliveries" at bounding box center [39, 39] width 75 height 10
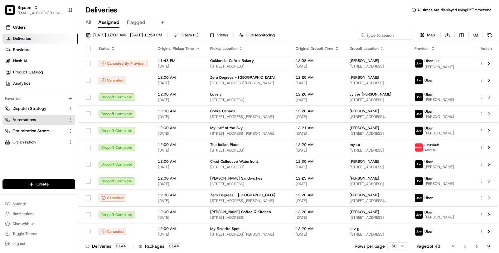
click at [26, 119] on span "Automations" at bounding box center [23, 120] width 23 height 6
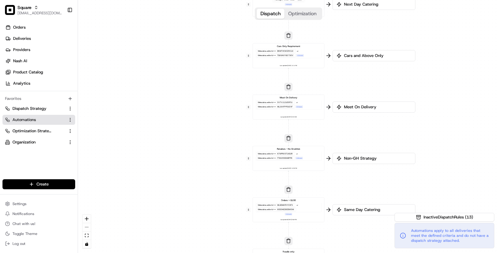
click at [26, 119] on span "Automations" at bounding box center [23, 120] width 23 height 6
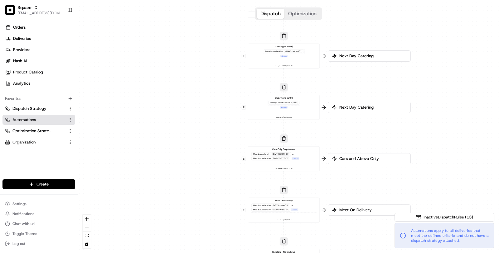
drag, startPoint x: 223, startPoint y: 104, endPoint x: 216, endPoint y: 214, distance: 110.0
click at [217, 213] on div "0 0 0 0 0 0 0 0 0 Order / Delivery Received Catering ($150+) Metadata .sellerId…" at bounding box center [288, 126] width 421 height 253
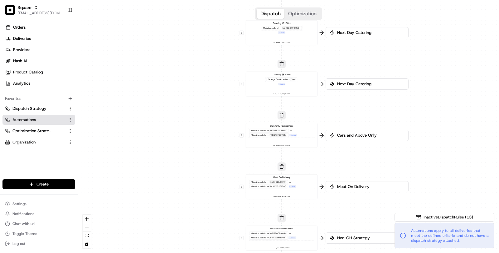
drag, startPoint x: 330, startPoint y: 148, endPoint x: 329, endPoint y: 76, distance: 72.3
click at [329, 76] on div "0 0 0 0 0 0 0 0 0 Order / Delivery Received Catering ($150+) Metadata .sellerId…" at bounding box center [288, 126] width 421 height 253
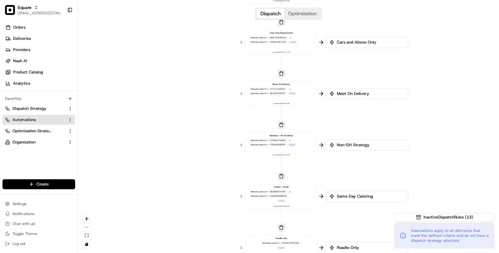
drag, startPoint x: 336, startPoint y: 170, endPoint x: 337, endPoint y: 81, distance: 88.8
click at [337, 81] on div "0 0 0 0 0 0 0 0 0 Order / Delivery Received Catering ($150+) Metadata .sellerId…" at bounding box center [288, 126] width 421 height 253
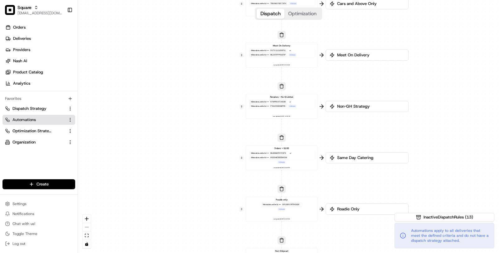
click at [288, 155] on div "Metadata .sellerId == MLSDMATKYC3FX or Metadata .sellerId == 60D0ACDBEBWGM" at bounding box center [281, 156] width 66 height 10
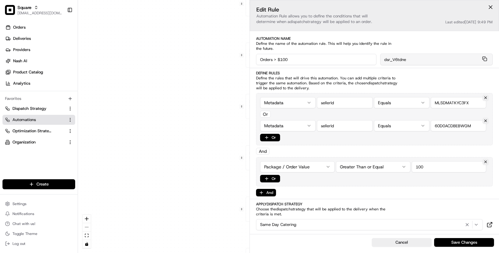
click at [212, 143] on div "0 0 0 0 0 0 0 0 0 Order / Delivery Received Catering ($150+) Metadata .sellerId…" at bounding box center [288, 126] width 421 height 253
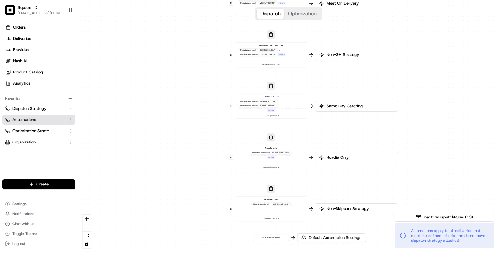
drag, startPoint x: 221, startPoint y: 173, endPoint x: 196, endPoint y: 55, distance: 121.4
click at [196, 55] on div "0 0 0 0 0 0 0 0 0 Order / Delivery Received Catering ($150+) Metadata .sellerId…" at bounding box center [288, 126] width 421 height 253
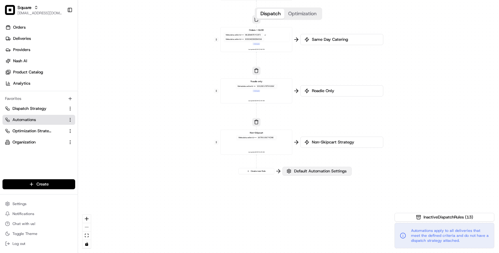
click at [322, 175] on button "Default Automation Settings" at bounding box center [316, 171] width 69 height 9
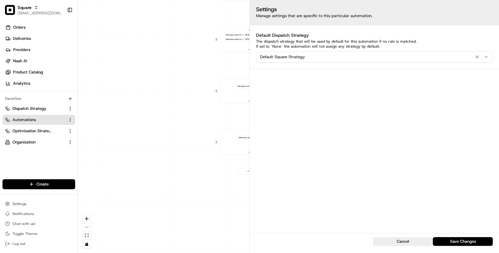
click at [168, 99] on div "0 0 0 0 0 0 0 0 0 Order / Delivery Received Catering ($150+) Metadata .sellerId…" at bounding box center [288, 126] width 421 height 253
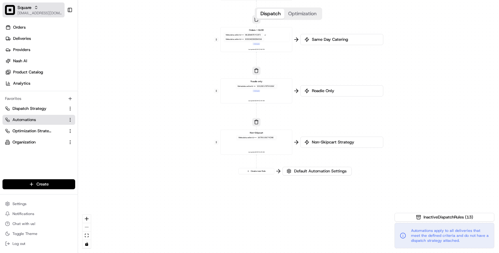
click at [43, 11] on span "[EMAIL_ADDRESS][DOMAIN_NAME]" at bounding box center [39, 13] width 45 height 5
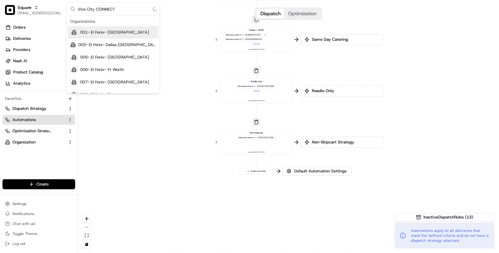
type input "Vice City CONNECT"
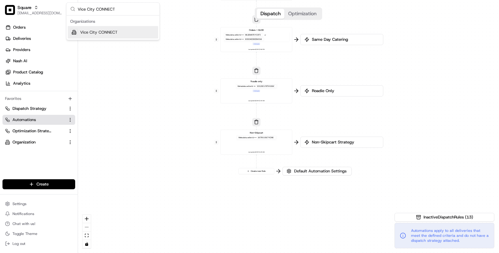
click at [134, 32] on div "Vice City CONNECT" at bounding box center [113, 32] width 90 height 12
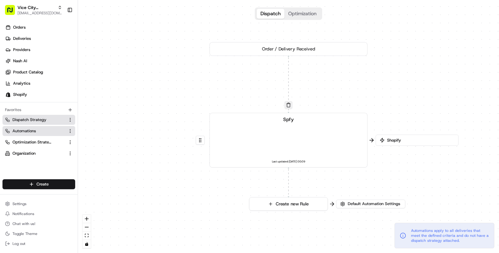
click at [36, 120] on span "Dispatch Strategy" at bounding box center [29, 120] width 34 height 6
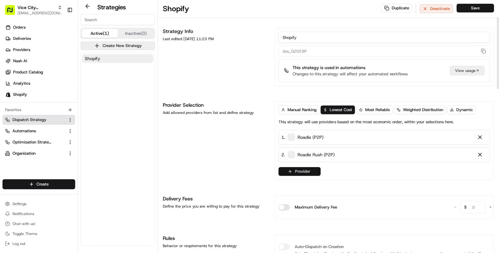
click at [296, 171] on button "Provider" at bounding box center [299, 171] width 42 height 9
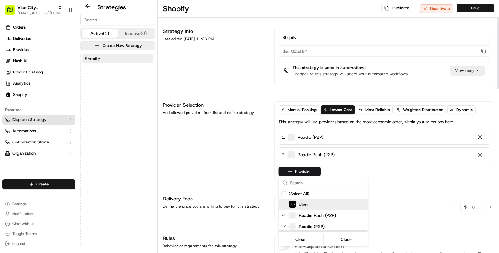
click at [298, 204] on div "Uber" at bounding box center [298, 204] width 19 height 7
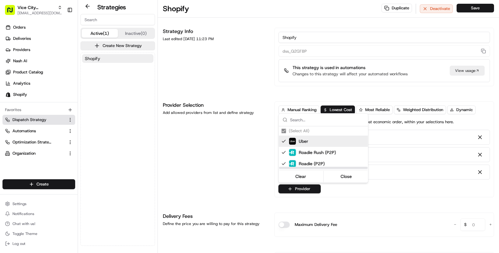
click at [228, 175] on html "Vice City CONNECT masood@usenash.com Toggle Sidebar Orders Deliveries Providers…" at bounding box center [249, 126] width 499 height 253
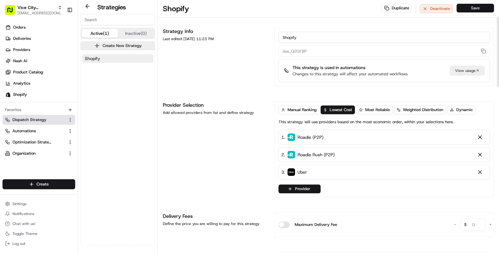
click at [464, 10] on button "Save" at bounding box center [474, 8] width 37 height 9
click at [45, 13] on span "[EMAIL_ADDRESS][DOMAIN_NAME]" at bounding box center [39, 13] width 45 height 5
type input "Spring St. Seats"
click at [118, 32] on div "Spring St. Seats" at bounding box center [113, 32] width 90 height 12
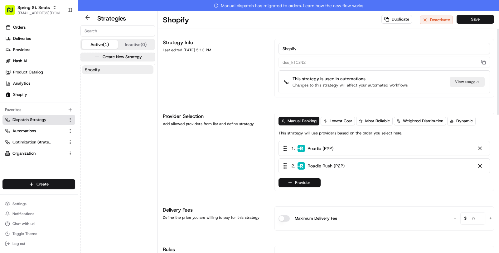
click at [306, 185] on button "Provider" at bounding box center [299, 183] width 42 height 9
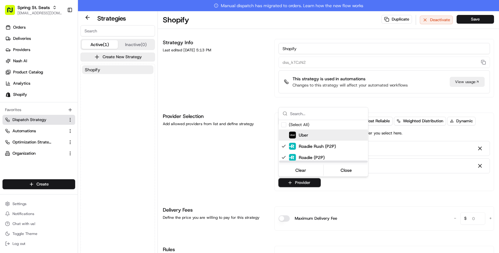
click at [305, 138] on div "Uber" at bounding box center [298, 135] width 19 height 7
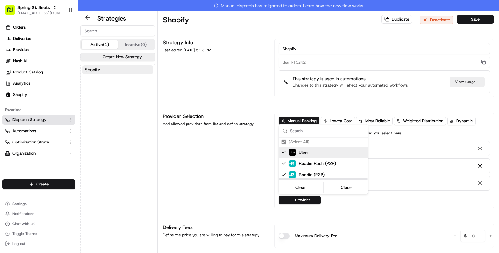
click at [247, 146] on html "Spring St. Seats masood@usenash.com Toggle Sidebar Orders Deliveries Providers …" at bounding box center [249, 126] width 499 height 253
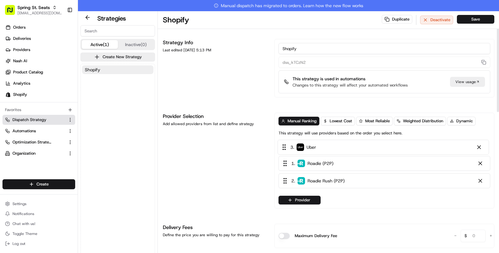
drag, startPoint x: 293, startPoint y: 183, endPoint x: 291, endPoint y: 136, distance: 47.7
click at [291, 136] on div "Manual Ranking Lowest Cost Most Reliable Weighted Distribution Dynamic This str…" at bounding box center [384, 161] width 212 height 88
click at [464, 21] on button "Save" at bounding box center [474, 19] width 37 height 9
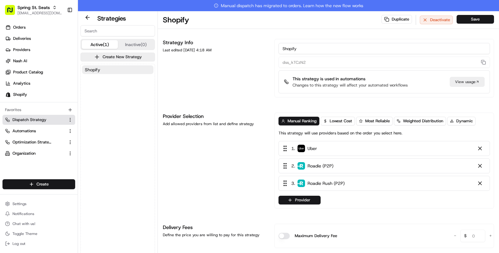
click at [38, 0] on div "Spring St. Seats masood@usenash.com Toggle Sidebar" at bounding box center [39, 10] width 78 height 20
click at [39, 8] on span "Spring St. Seats" at bounding box center [33, 7] width 32 height 6
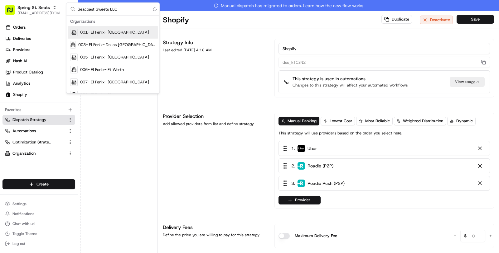
type input "Seacoast Sweets LLC"
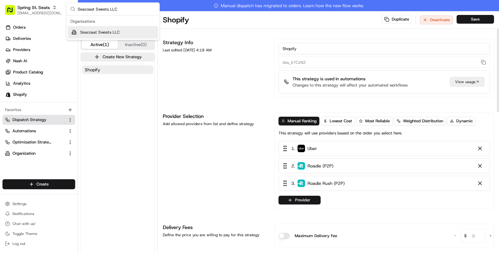
click at [131, 37] on div "Seacoast Sweets LLC" at bounding box center [113, 32] width 90 height 12
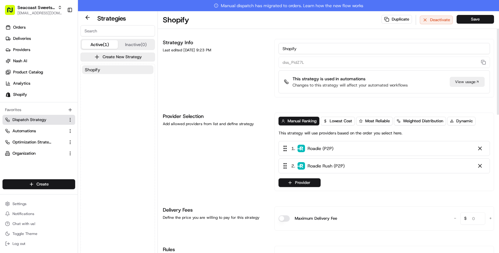
click at [288, 185] on button "Provider" at bounding box center [299, 183] width 42 height 9
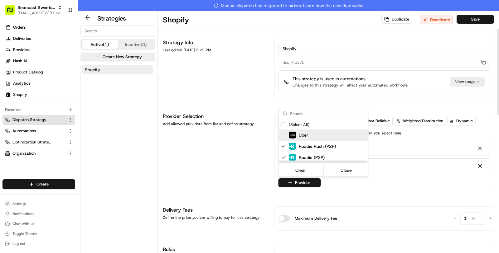
click at [290, 135] on img "Suggestions" at bounding box center [292, 135] width 7 height 7
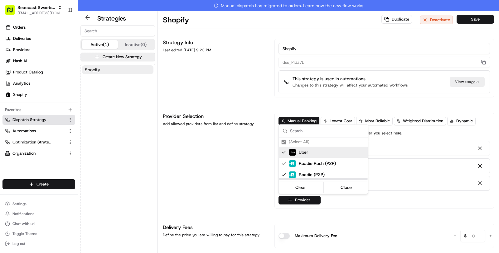
click at [235, 164] on html "Seacoast Sweets LLC masood@usenash.com Toggle Sidebar Orders Deliveries Provide…" at bounding box center [249, 126] width 499 height 253
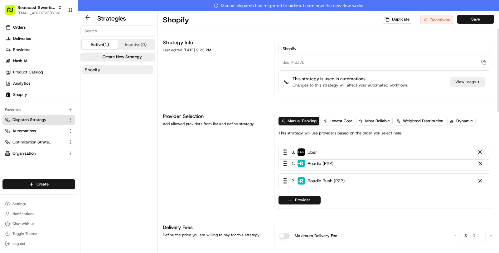
drag, startPoint x: 284, startPoint y: 180, endPoint x: 284, endPoint y: 140, distance: 40.2
click at [284, 141] on div "1 . Roadie (P2P) 2 . Roadie Rush (P2P) 3 . Uber" at bounding box center [384, 166] width 212 height 50
click at [476, 19] on button "Save" at bounding box center [474, 19] width 37 height 9
click at [48, 18] on div "Seacoast Sweets LLC masood@usenash.com Toggle Sidebar" at bounding box center [39, 10] width 78 height 20
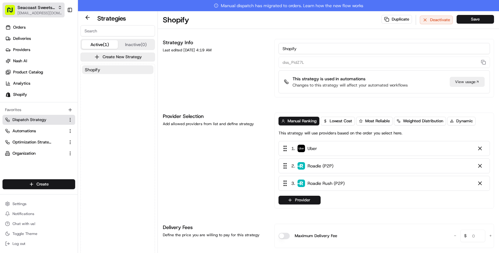
click at [46, 14] on span "[EMAIL_ADDRESS][DOMAIN_NAME]" at bounding box center [39, 13] width 45 height 5
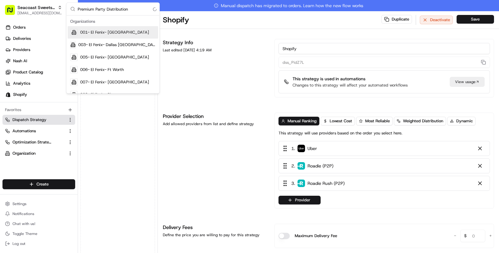
type input "Premium Party Distribution"
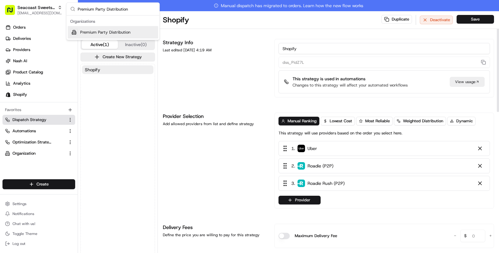
click at [119, 32] on span "Premium Party Distribution" at bounding box center [105, 33] width 50 height 6
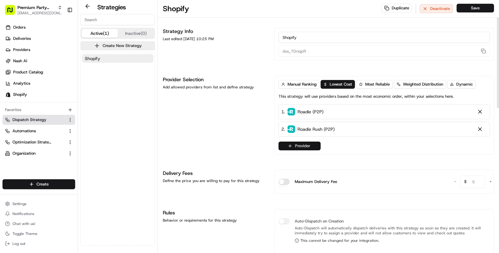
click at [307, 142] on button "Provider" at bounding box center [299, 146] width 42 height 9
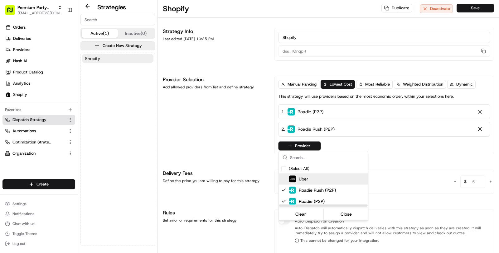
click at [295, 178] on img "Suggestions" at bounding box center [292, 179] width 7 height 7
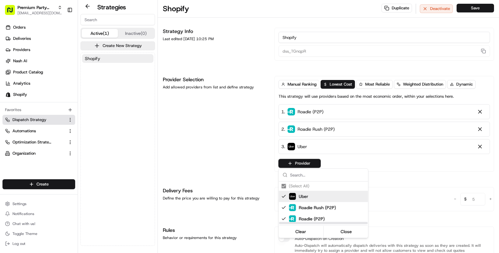
click at [242, 162] on html "Premium Party Distribution masood@usenash.com Toggle Sidebar Orders Deliveries …" at bounding box center [249, 126] width 499 height 253
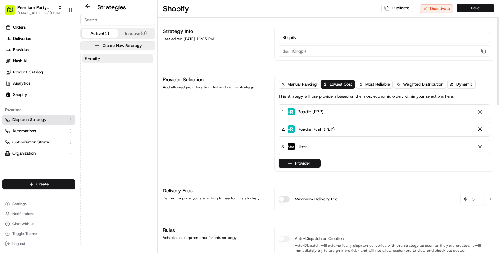
click at [468, 6] on button "Save" at bounding box center [474, 8] width 37 height 9
click at [1, 19] on div "Premium Party Distribution masood@usenash.com Toggle Sidebar" at bounding box center [39, 10] width 78 height 20
click at [21, 11] on span "[EMAIL_ADDRESS][DOMAIN_NAME]" at bounding box center [39, 13] width 45 height 5
type input "Post Worthy Events"
click at [122, 31] on div "Post Worthy Events" at bounding box center [113, 32] width 90 height 12
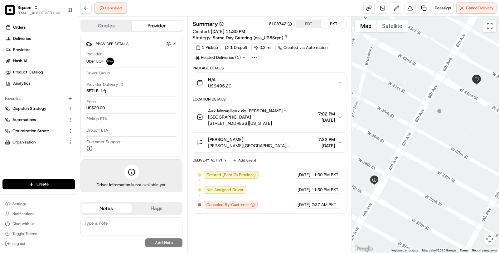
click at [252, 59] on icon at bounding box center [255, 58] width 6 height 6
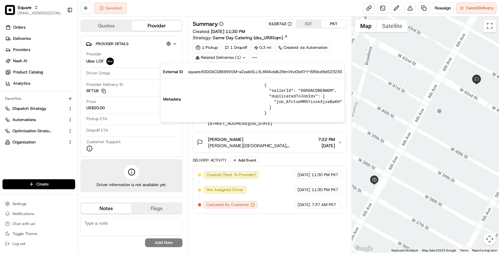
click at [246, 13] on div "Canceled Reassign Cancel Delivery" at bounding box center [288, 8] width 421 height 17
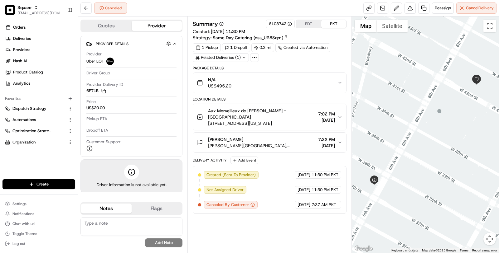
click at [254, 55] on icon at bounding box center [255, 58] width 6 height 6
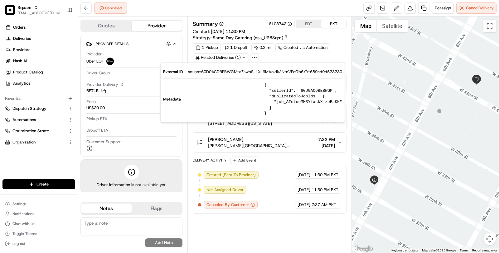
click at [314, 90] on pre "{ "sellerId": "60D0ACDBEBWGM", "duplicatedToJobIds": [ "job_ATctoeMMSYixskXjzeB…" at bounding box center [303, 100] width 78 height 34
copy pre "60D0ACDBEBWGM"
click at [325, 8] on div "Canceled Reassign Cancel Delivery" at bounding box center [288, 8] width 421 height 17
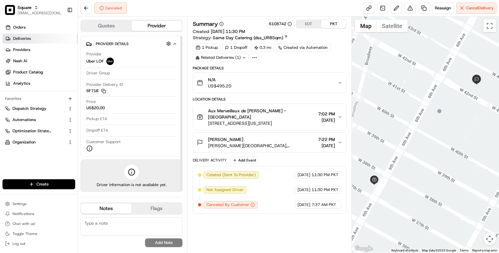
click at [47, 41] on link "Deliveries" at bounding box center [39, 39] width 75 height 10
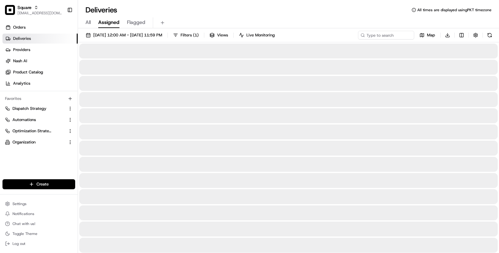
click at [89, 25] on span "All" at bounding box center [87, 22] width 5 height 7
click at [376, 35] on input at bounding box center [376, 35] width 75 height 9
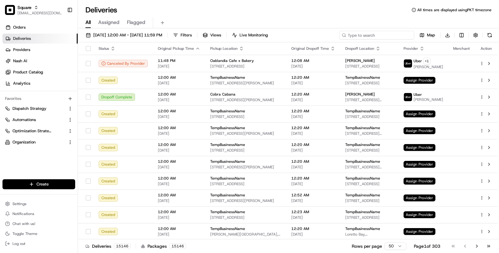
paste input "[STREET_ADDRESS][US_STATE]"
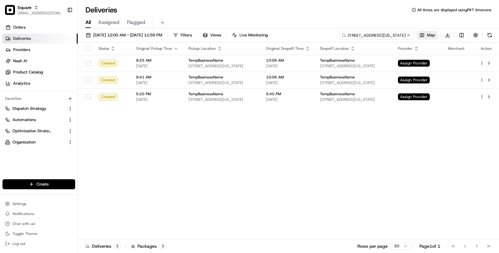
drag, startPoint x: 354, startPoint y: 36, endPoint x: 426, endPoint y: 39, distance: 72.1
click at [426, 40] on div "[DATE] 12:00 AM - [DATE] 11:59 PM Filters Views Live Monitoring [STREET_ADDRESS…" at bounding box center [288, 37] width 421 height 12
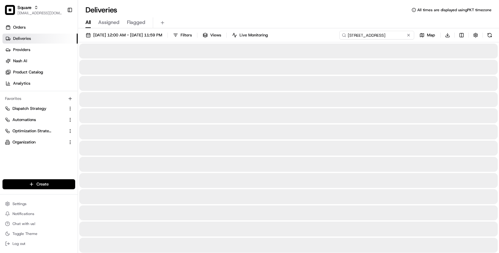
type input "[STREET_ADDRESS]"
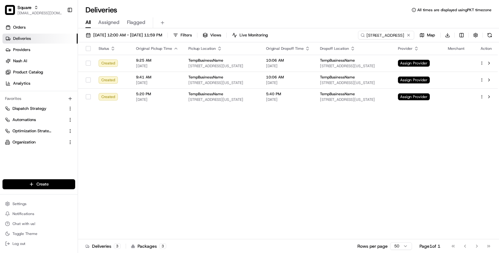
click at [251, 141] on div "Status Original Pickup Time Pickup Location Original Dropoff Time Dropoff Locat…" at bounding box center [288, 140] width 420 height 197
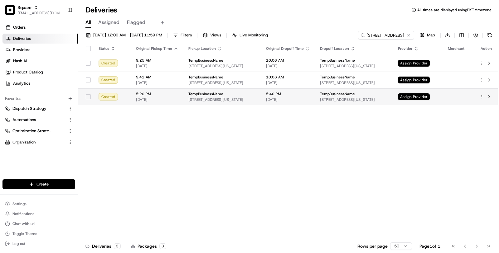
click at [211, 98] on span "[STREET_ADDRESS][US_STATE]" at bounding box center [222, 99] width 68 height 5
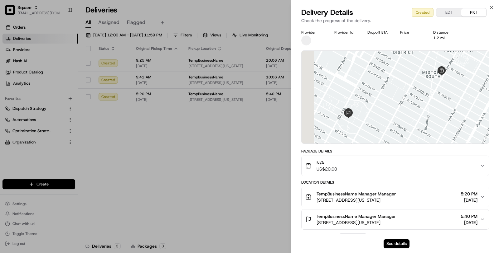
click at [395, 239] on div "See details" at bounding box center [395, 243] width 208 height 19
click at [395, 243] on button "See details" at bounding box center [396, 244] width 26 height 9
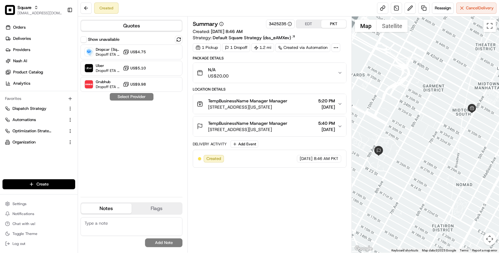
click at [334, 48] on icon at bounding box center [336, 48] width 6 height 6
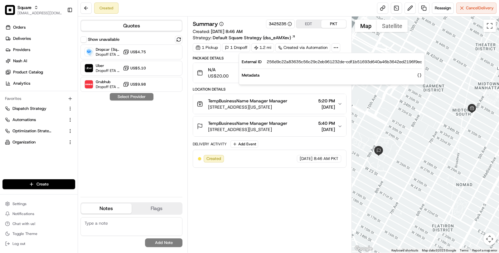
click at [228, 78] on span "US$20.00" at bounding box center [218, 76] width 21 height 6
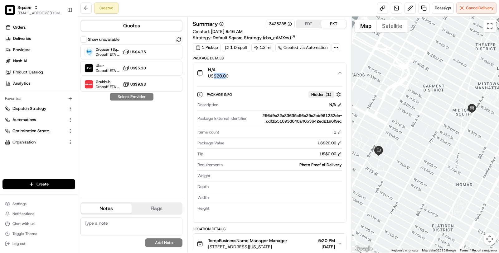
drag, startPoint x: 214, startPoint y: 78, endPoint x: 226, endPoint y: 78, distance: 12.2
click at [226, 78] on span "US$20.00" at bounding box center [218, 76] width 21 height 6
click at [235, 118] on span "Package External Identifier" at bounding box center [221, 119] width 49 height 6
click at [242, 37] on span "Default Square Strategy (dss_eAMXev)" at bounding box center [252, 38] width 78 height 6
click at [392, 11] on link at bounding box center [396, 7] width 11 height 11
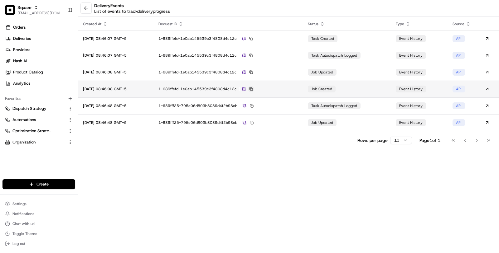
click at [254, 87] on button at bounding box center [251, 89] width 6 height 6
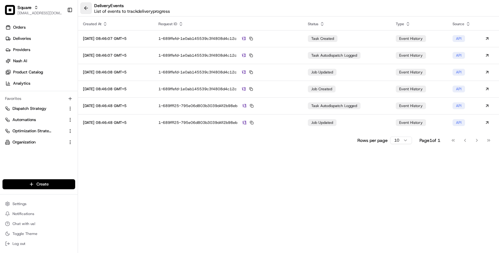
click at [85, 8] on button at bounding box center [85, 7] width 11 height 11
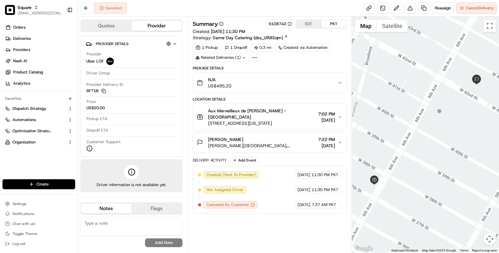
click at [252, 56] on icon at bounding box center [255, 58] width 6 height 6
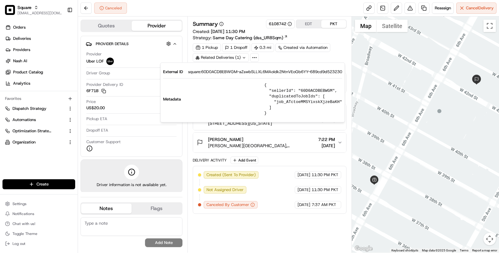
click at [278, 137] on div "Gabriela Archer" at bounding box center [262, 140] width 108 height 6
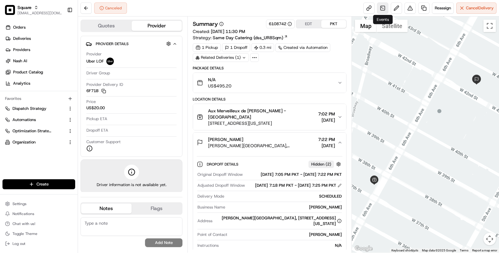
click at [379, 9] on link at bounding box center [382, 7] width 11 height 11
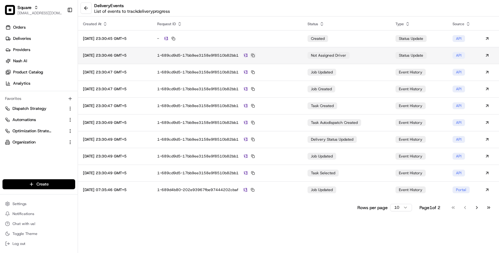
click at [256, 56] on button at bounding box center [253, 56] width 6 height 6
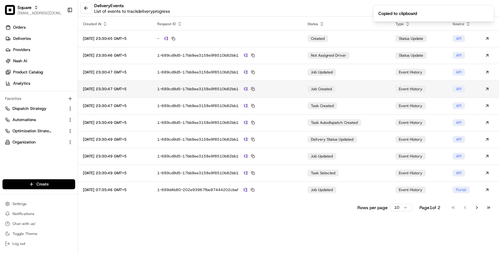
click at [256, 90] on button at bounding box center [253, 89] width 6 height 6
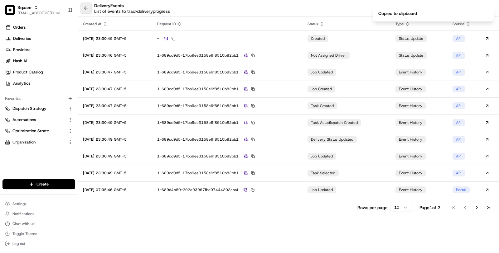
click at [82, 4] on button at bounding box center [85, 7] width 11 height 11
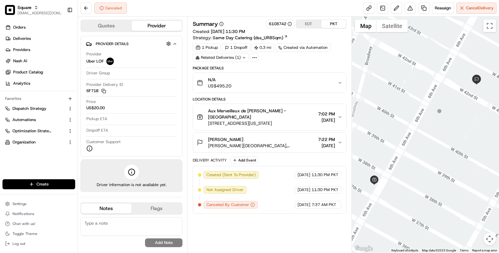
click at [337, 88] on button "N/A US$495.20" at bounding box center [269, 83] width 153 height 20
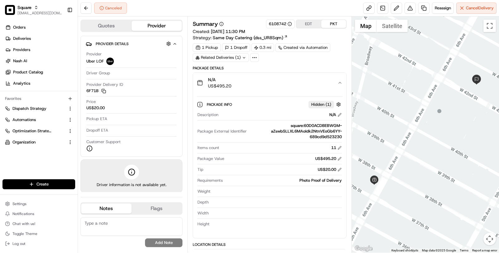
click at [253, 58] on icon at bounding box center [255, 58] width 6 height 6
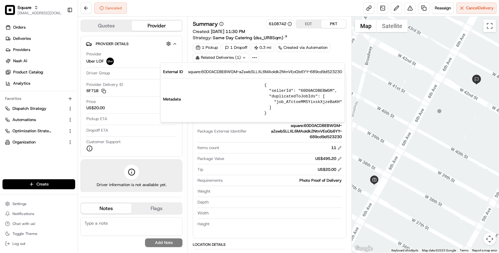
click at [284, 182] on div "Photo Proof of Delivery" at bounding box center [283, 181] width 117 height 6
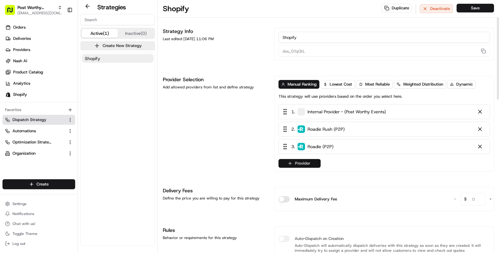
click at [300, 163] on button "Provider" at bounding box center [299, 163] width 42 height 9
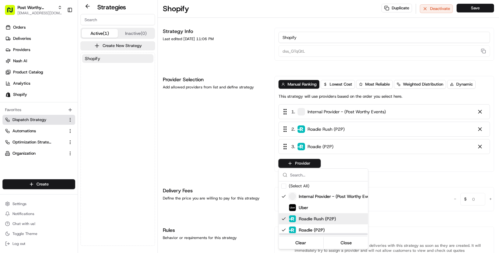
click at [317, 215] on div "Roadie Rush (P2P)" at bounding box center [312, 218] width 47 height 7
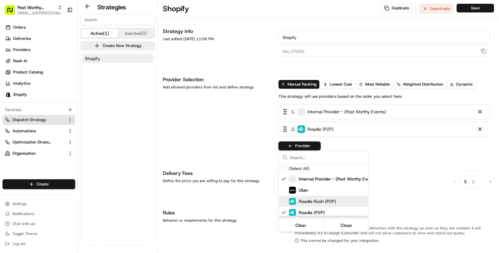
click at [311, 203] on span "Roadie Rush (P2P)" at bounding box center [317, 202] width 37 height 6
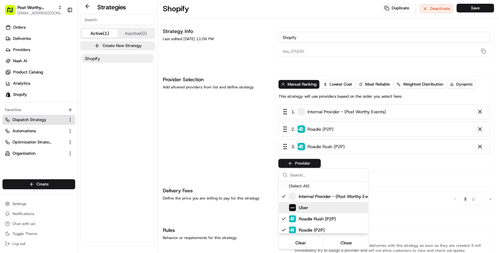
click at [310, 204] on div "Uber" at bounding box center [339, 207] width 100 height 7
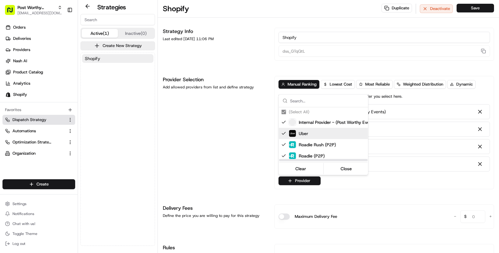
click at [268, 183] on html "Post Worthy Events masood@usenash.com Toggle Sidebar Orders Deliveries Provider…" at bounding box center [249, 126] width 499 height 253
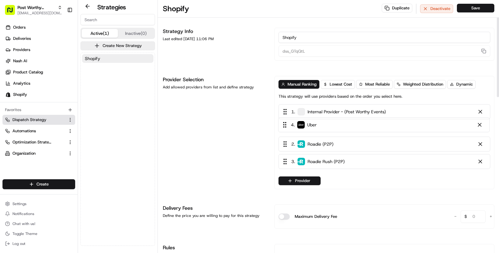
drag, startPoint x: 296, startPoint y: 171, endPoint x: 295, endPoint y: 131, distance: 39.6
click at [295, 131] on div "1 . Internal Provider - (Post Worthy Events) 2 . Roadie (P2P) 3 . Roadie Rush (…" at bounding box center [384, 137] width 212 height 67
click at [472, 7] on button "Save" at bounding box center [474, 8] width 37 height 9
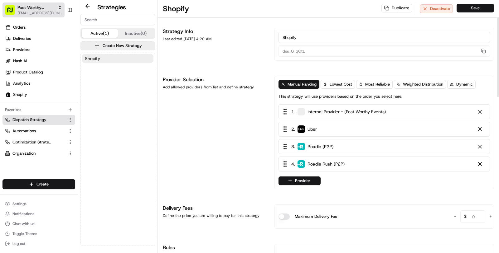
click at [20, 16] on button "Post Worthy Events masood@usenash.com" at bounding box center [33, 9] width 62 height 15
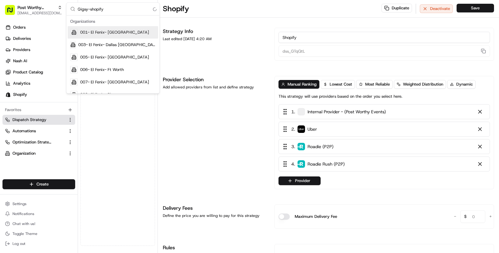
type input "Gigsy-shopify"
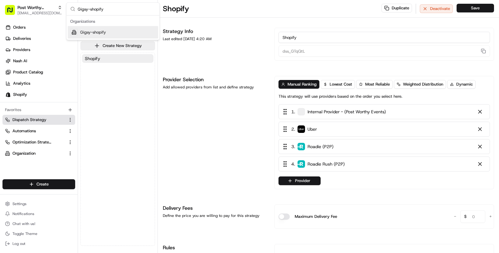
click at [87, 33] on span "Gigsy-shopify" at bounding box center [93, 33] width 26 height 6
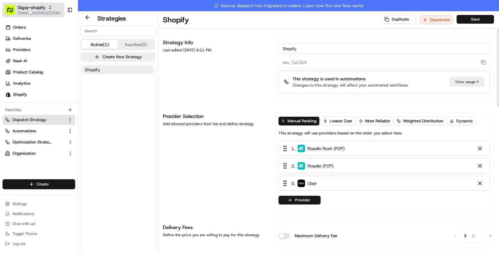
click at [36, 5] on span "Gigsy-shopify" at bounding box center [31, 7] width 28 height 6
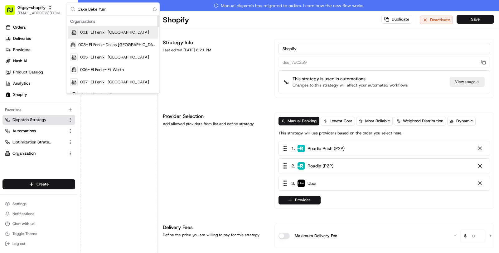
type input "Cake Bake Yum"
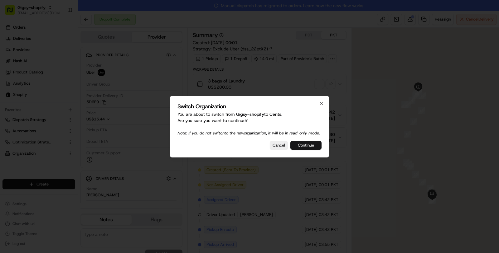
click at [310, 144] on button "Continue" at bounding box center [305, 145] width 31 height 9
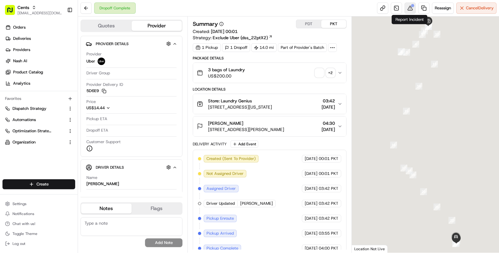
click at [412, 7] on div at bounding box center [412, 5] width 3 height 3
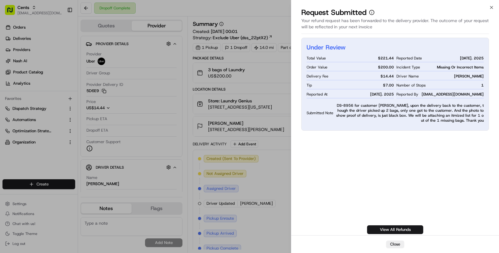
click at [295, 157] on div "Under Review Total Value $ 221.44 Order Value $ 200.00 Delivery Fee $ 14.44 Tip…" at bounding box center [395, 135] width 208 height 199
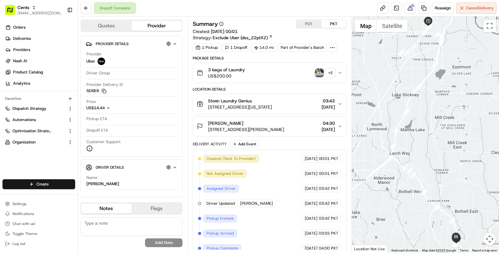
click at [316, 76] on img "button" at bounding box center [319, 73] width 9 height 9
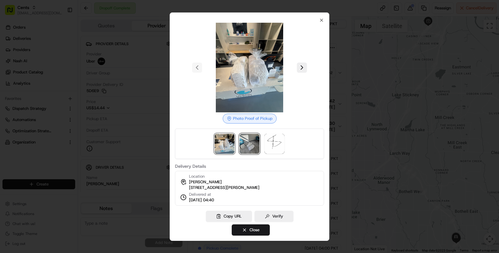
click at [251, 144] on img at bounding box center [249, 144] width 20 height 20
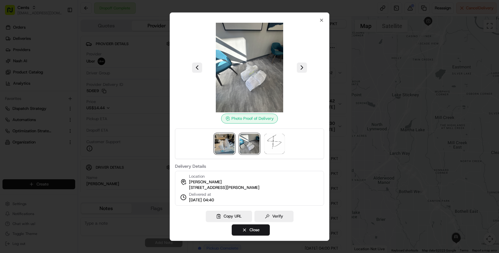
click at [229, 141] on img at bounding box center [224, 144] width 20 height 20
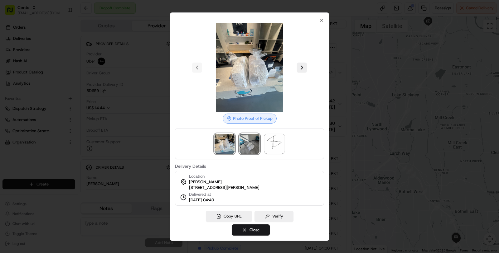
click at [240, 139] on img at bounding box center [249, 144] width 20 height 20
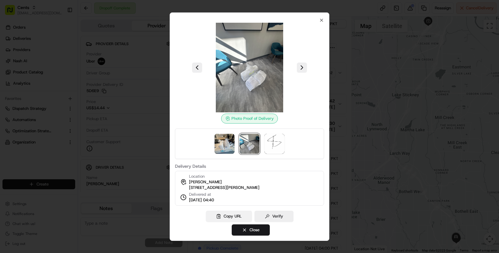
click at [232, 215] on button "Copy URL" at bounding box center [229, 216] width 46 height 11
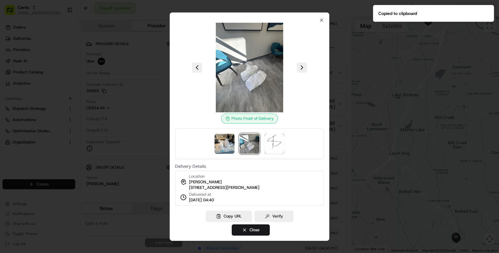
click at [156, 178] on div at bounding box center [249, 126] width 499 height 253
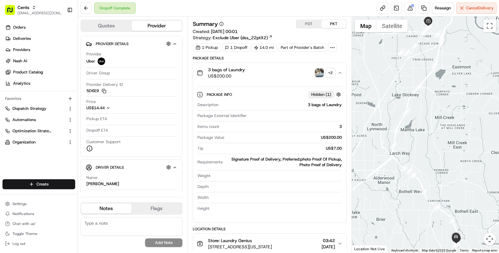
click at [329, 69] on div "+ 2" at bounding box center [330, 73] width 9 height 9
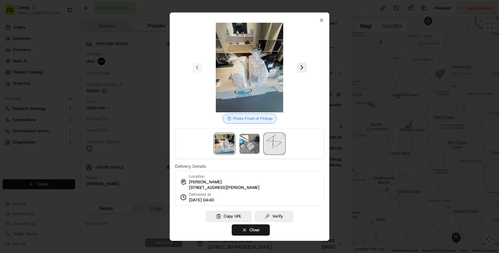
click at [276, 138] on img at bounding box center [274, 144] width 20 height 20
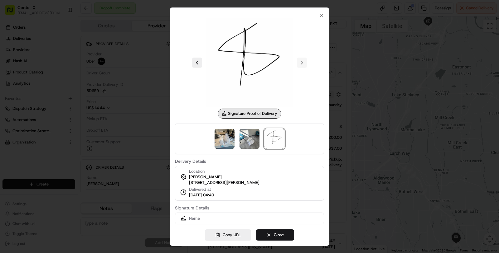
click at [149, 161] on div at bounding box center [249, 126] width 499 height 253
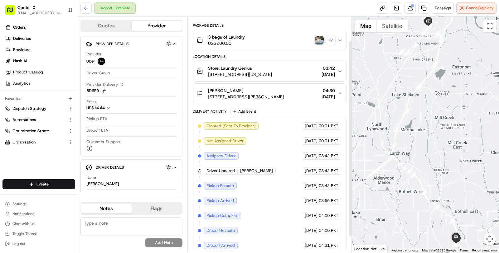
scroll to position [27, 0]
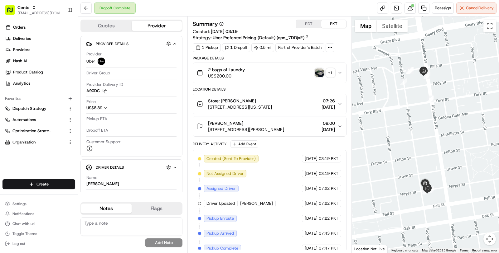
click at [403, 9] on div "Reassign Cancel Delivery" at bounding box center [436, 7] width 119 height 11
click at [409, 4] on button at bounding box center [409, 7] width 11 height 11
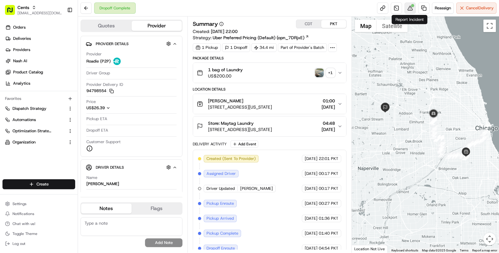
click at [412, 7] on button at bounding box center [409, 7] width 11 height 11
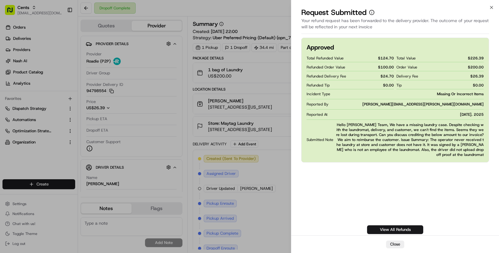
click at [417, 127] on span "Hello [PERSON_NAME] Team, We have a missing laundry case. Despite checking with…" at bounding box center [410, 140] width 148 height 35
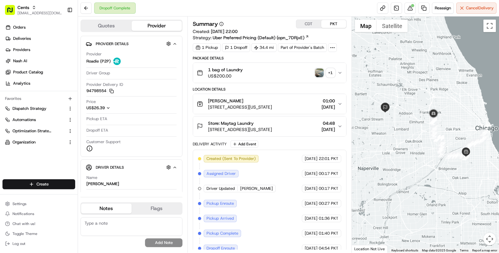
click at [317, 70] on img "button" at bounding box center [319, 73] width 9 height 9
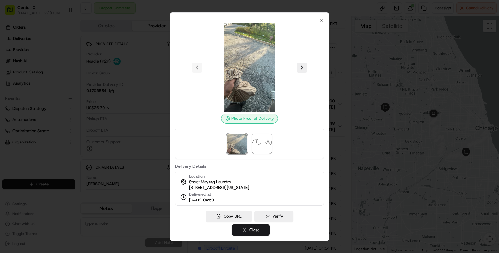
click at [148, 157] on div at bounding box center [249, 126] width 499 height 253
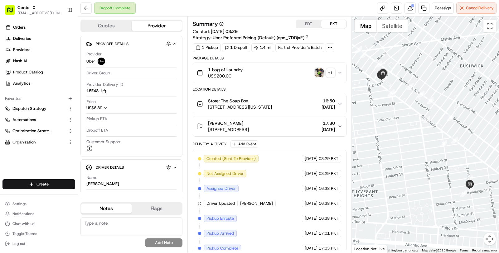
click at [317, 73] on img "button" at bounding box center [319, 73] width 9 height 9
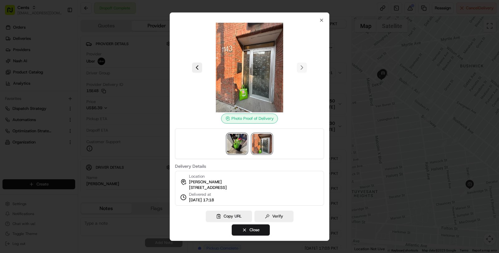
click at [240, 138] on img at bounding box center [237, 144] width 20 height 20
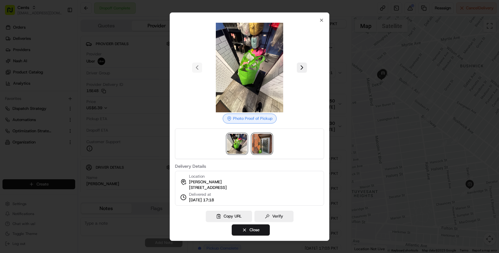
click at [263, 140] on img at bounding box center [262, 144] width 20 height 20
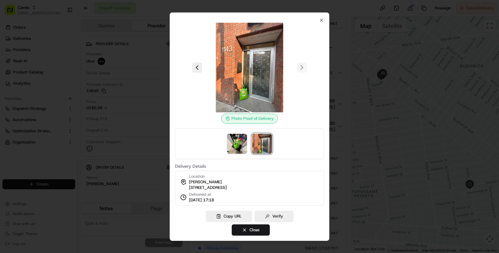
click at [227, 174] on div "Location [PERSON_NAME] [STREET_ADDRESS]" at bounding box center [208, 182] width 38 height 17
click at [396, 30] on div at bounding box center [249, 126] width 499 height 253
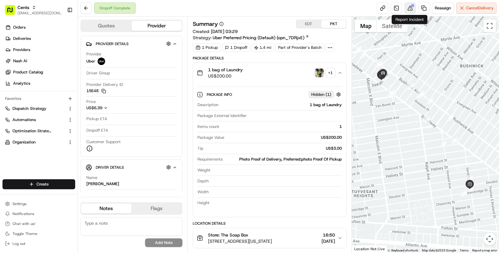
click at [411, 8] on button at bounding box center [409, 7] width 11 height 11
click at [321, 75] on img "button" at bounding box center [319, 73] width 9 height 9
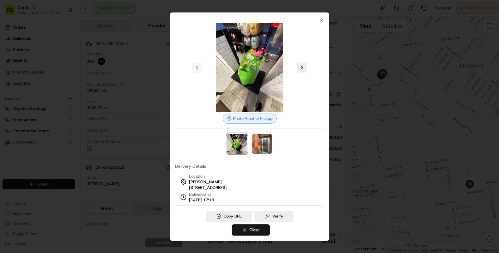
click at [159, 134] on div at bounding box center [249, 126] width 499 height 253
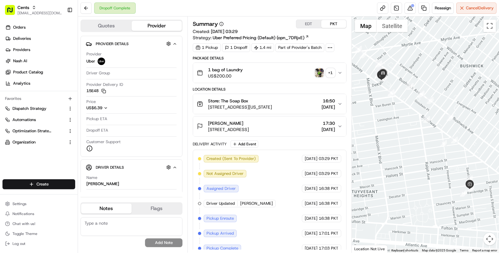
click at [305, 128] on div "[PERSON_NAME] [STREET_ADDRESS] 17:30 [DATE]" at bounding box center [267, 126] width 141 height 12
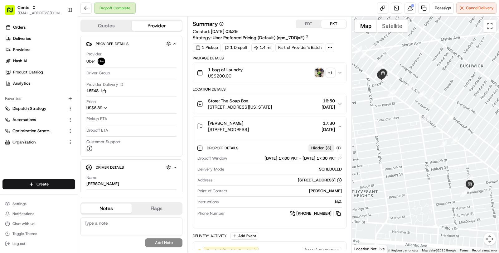
click at [305, 128] on div "[PERSON_NAME] [STREET_ADDRESS] 17:30 [DATE]" at bounding box center [267, 126] width 141 height 12
click at [305, 127] on div "[PERSON_NAME] [STREET_ADDRESS] 17:30 [DATE]" at bounding box center [267, 126] width 141 height 12
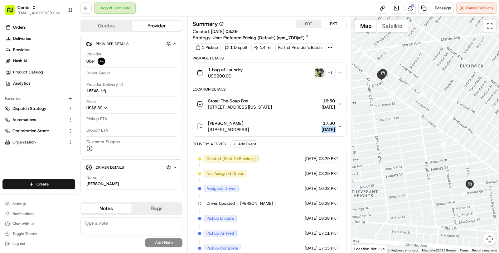
click at [305, 127] on div "[PERSON_NAME] [STREET_ADDRESS] 17:30 [DATE]" at bounding box center [267, 126] width 141 height 12
click at [249, 127] on span "[STREET_ADDRESS]" at bounding box center [228, 130] width 41 height 6
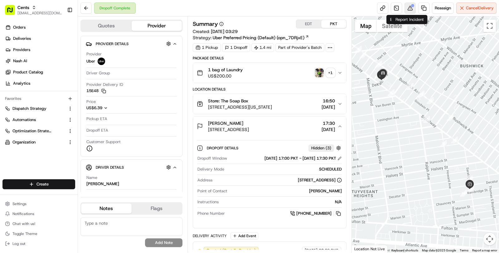
click at [411, 7] on button at bounding box center [409, 7] width 11 height 11
